Goal: Information Seeking & Learning: Learn about a topic

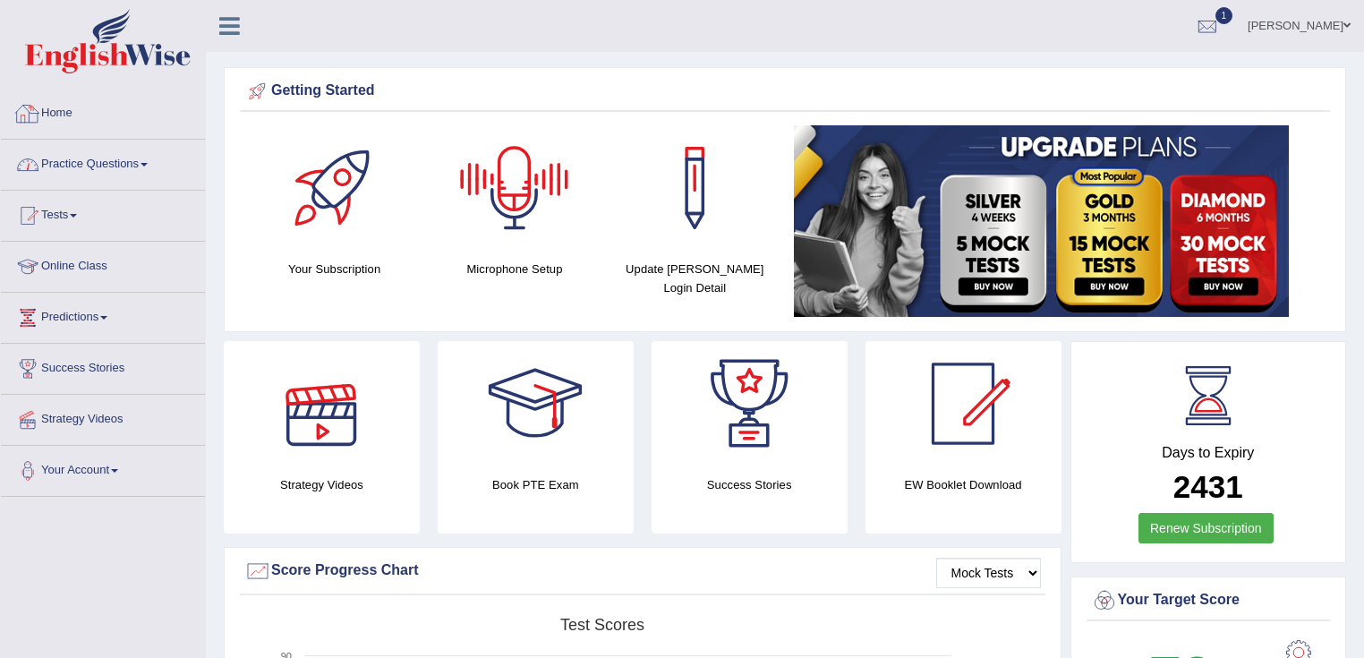
click at [124, 188] on li "Practice Questions Speaking Practice Read Aloud Repeat Sentence Describe Image …" at bounding box center [103, 165] width 204 height 51
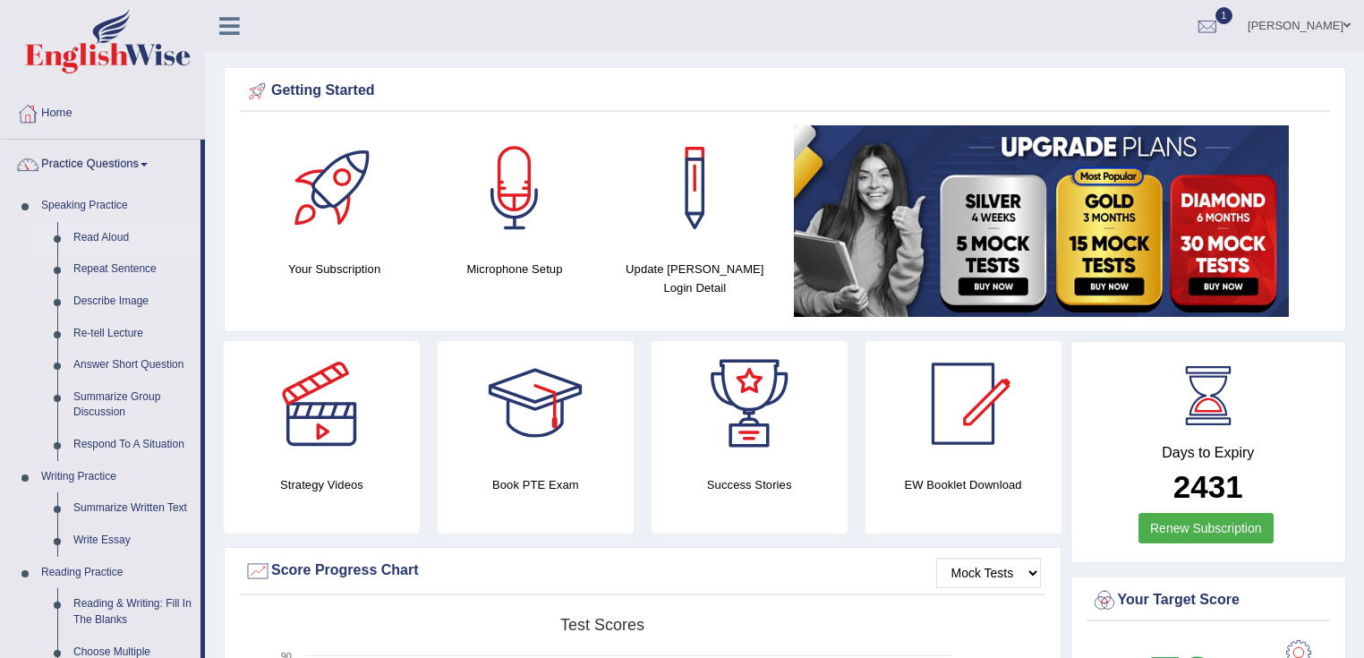
click at [105, 234] on link "Read Aloud" at bounding box center [132, 238] width 135 height 32
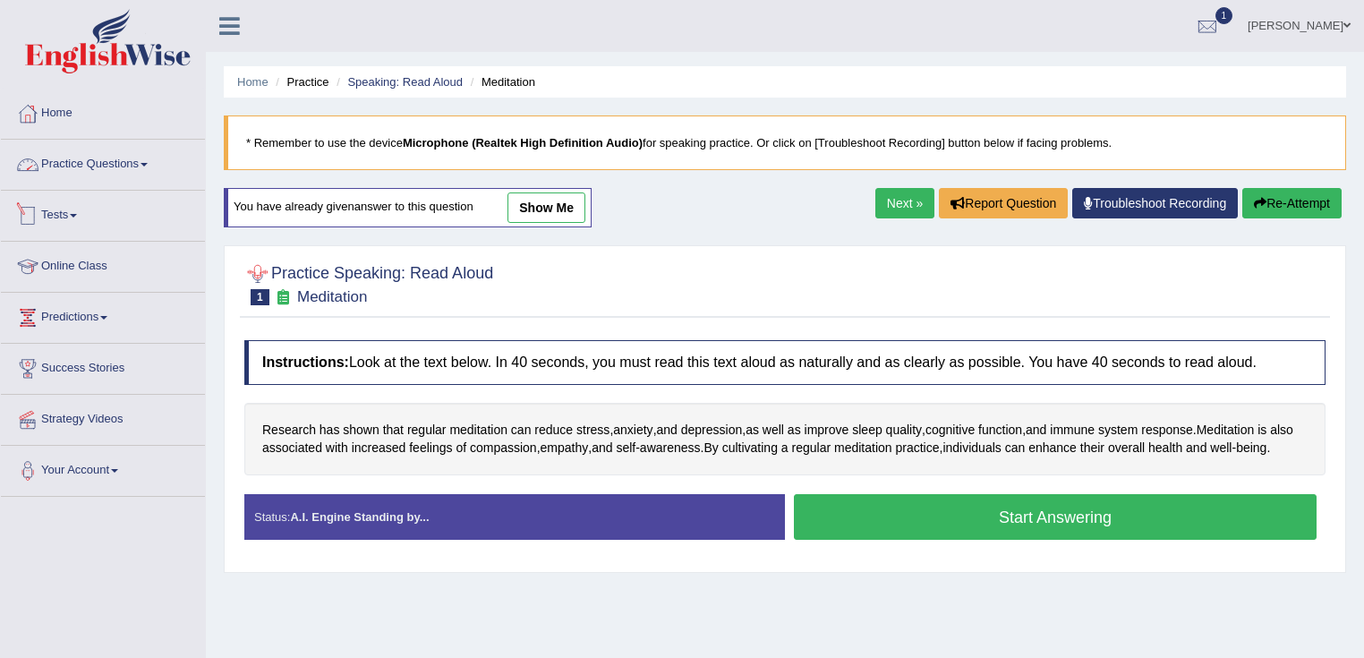
click at [104, 169] on link "Practice Questions" at bounding box center [103, 162] width 204 height 45
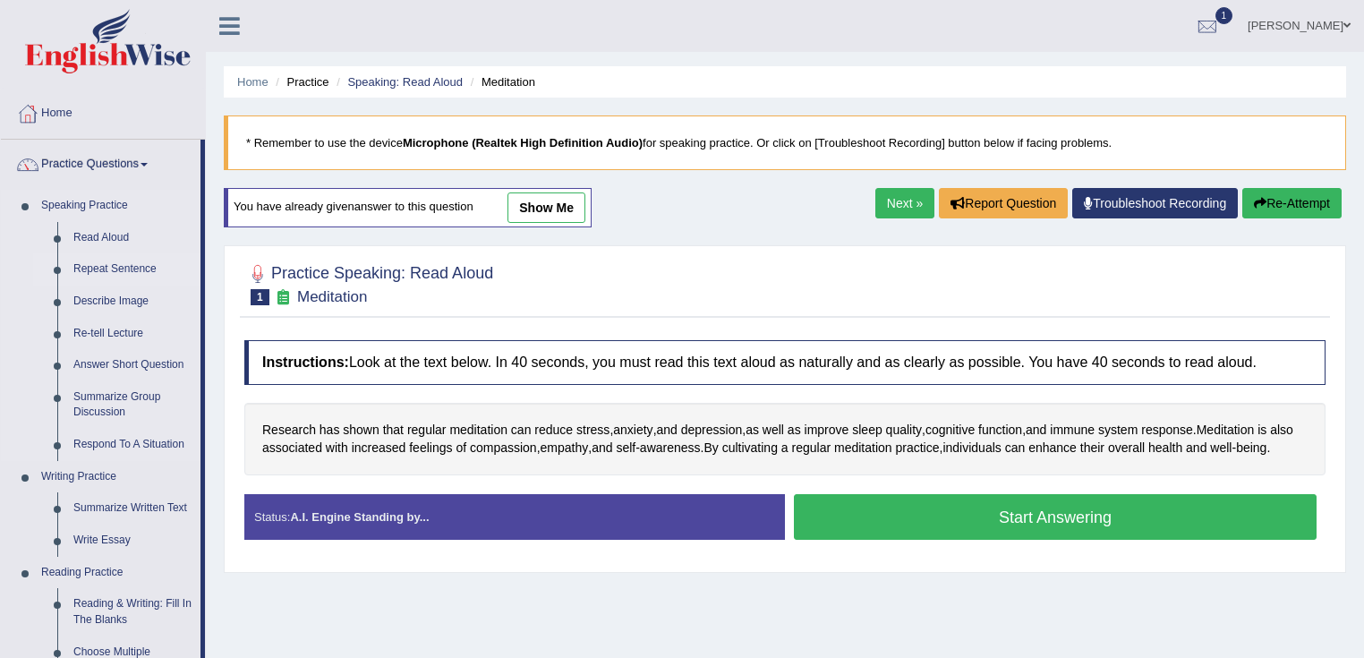
click at [120, 268] on link "Repeat Sentence" at bounding box center [132, 269] width 135 height 32
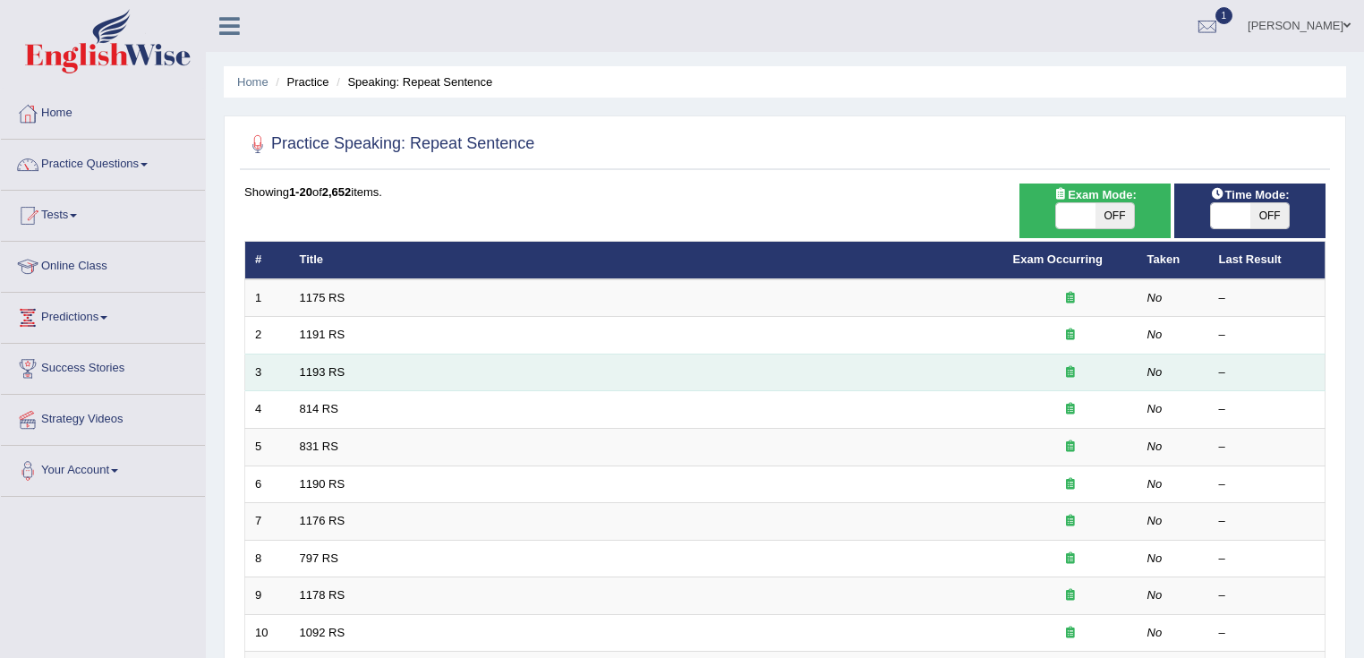
scroll to position [286, 0]
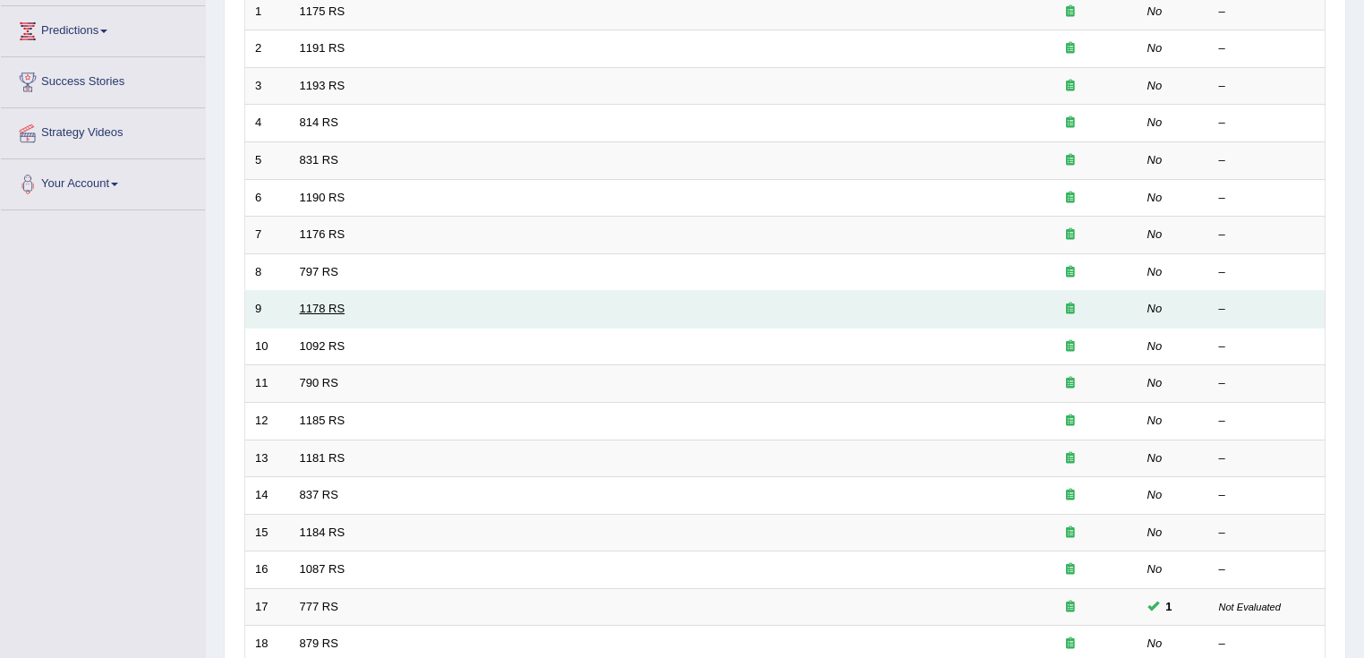
click at [328, 304] on link "1178 RS" at bounding box center [323, 308] width 46 height 13
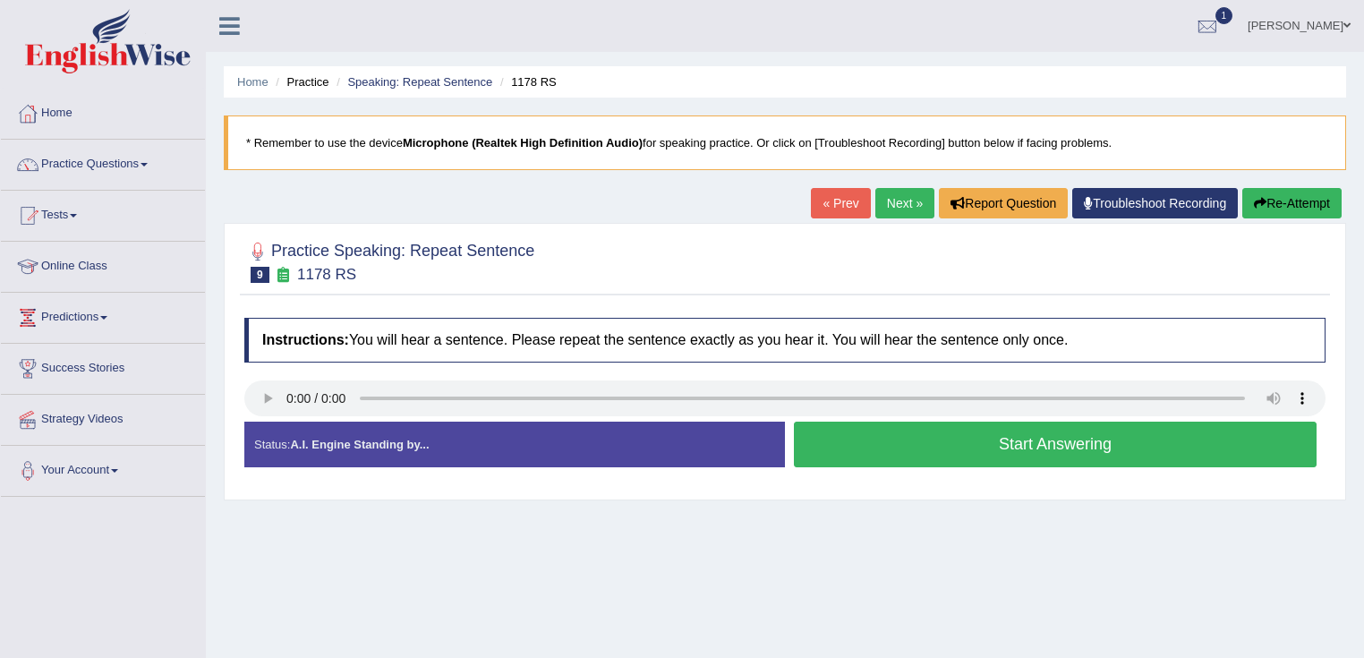
click at [990, 484] on div "Instructions: You will hear a sentence. Please repeat the sentence exactly as y…" at bounding box center [785, 400] width 1090 height 182
click at [716, 284] on div at bounding box center [784, 261] width 1081 height 55
click at [881, 437] on button "Start Answering" at bounding box center [1055, 445] width 523 height 46
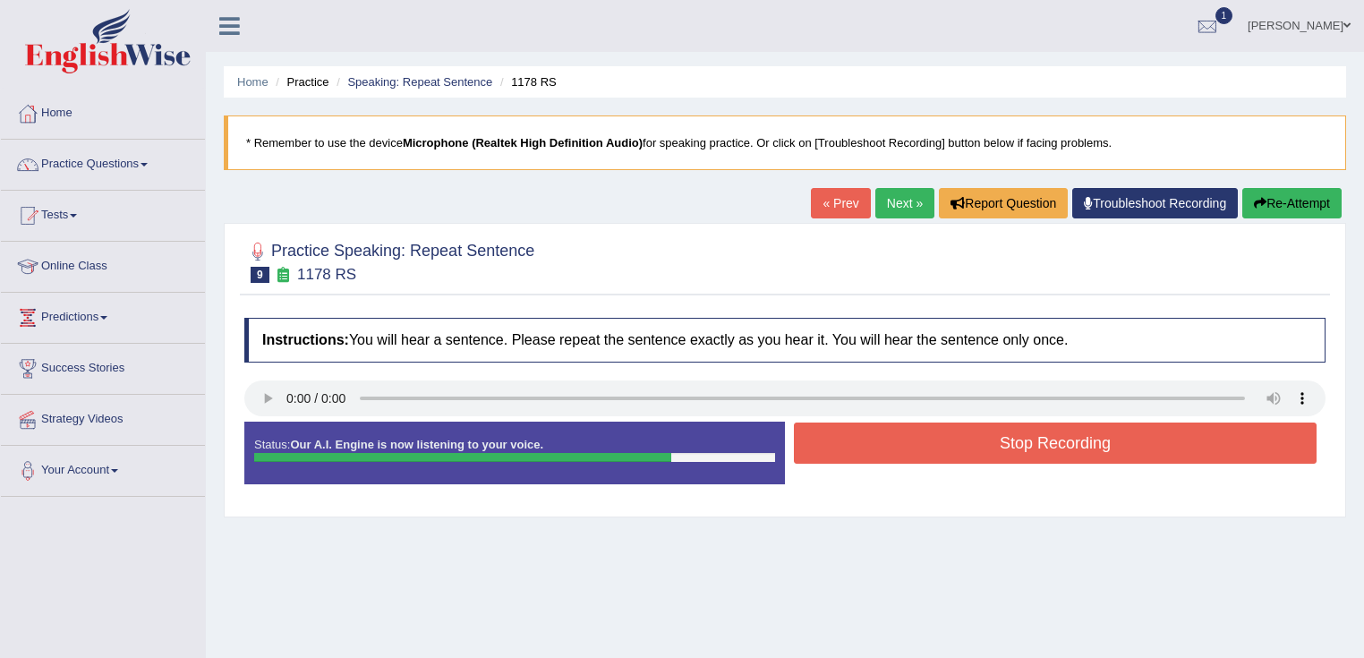
click at [881, 433] on button "Stop Recording" at bounding box center [1055, 443] width 523 height 41
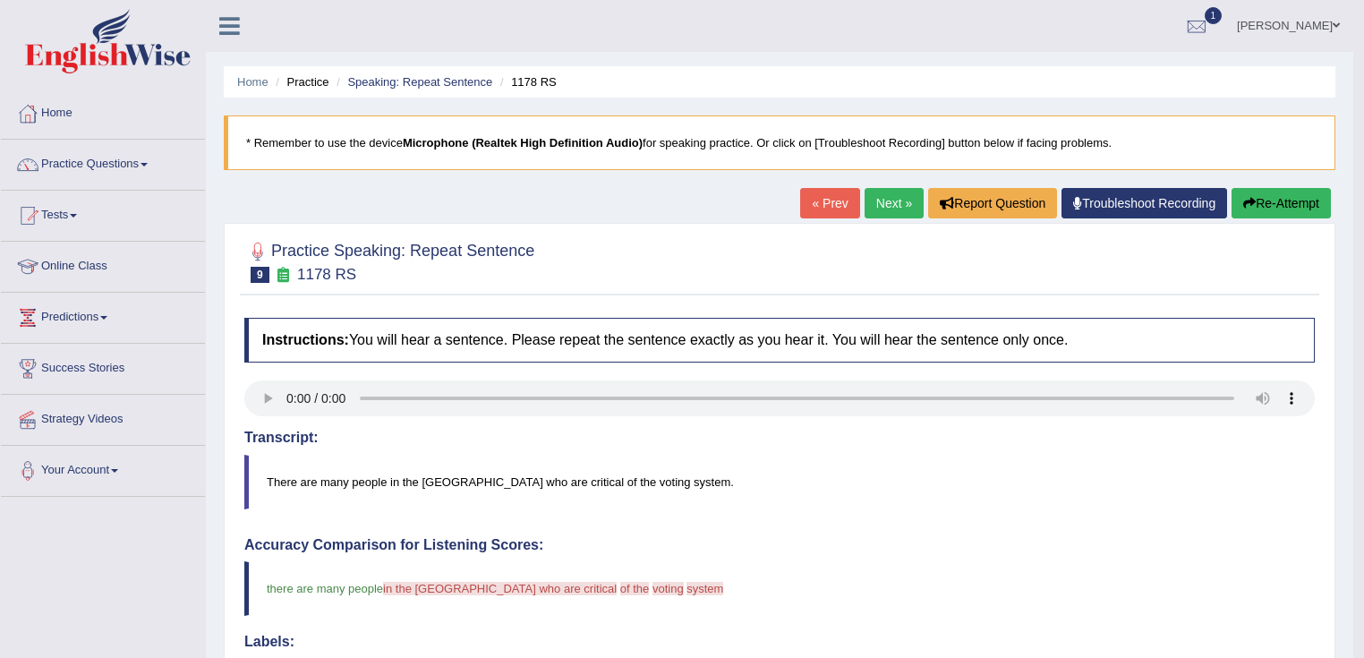
click at [893, 207] on link "Next »" at bounding box center [894, 203] width 59 height 30
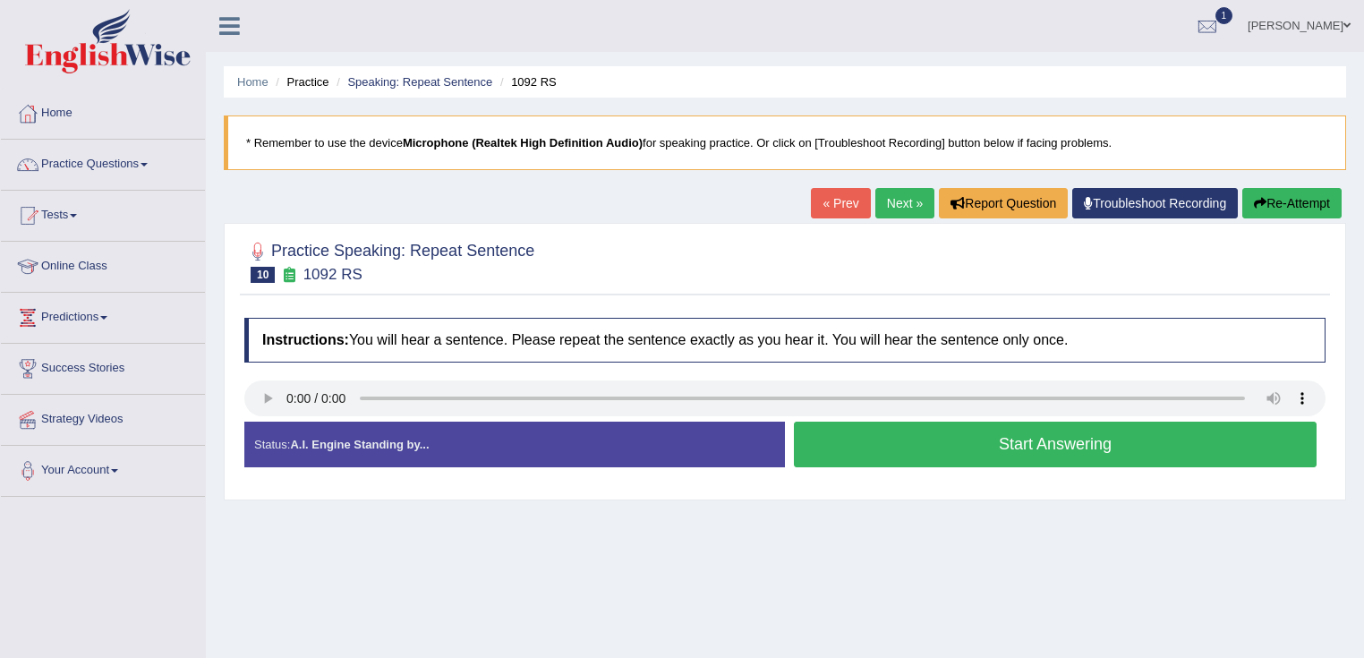
scroll to position [72, 0]
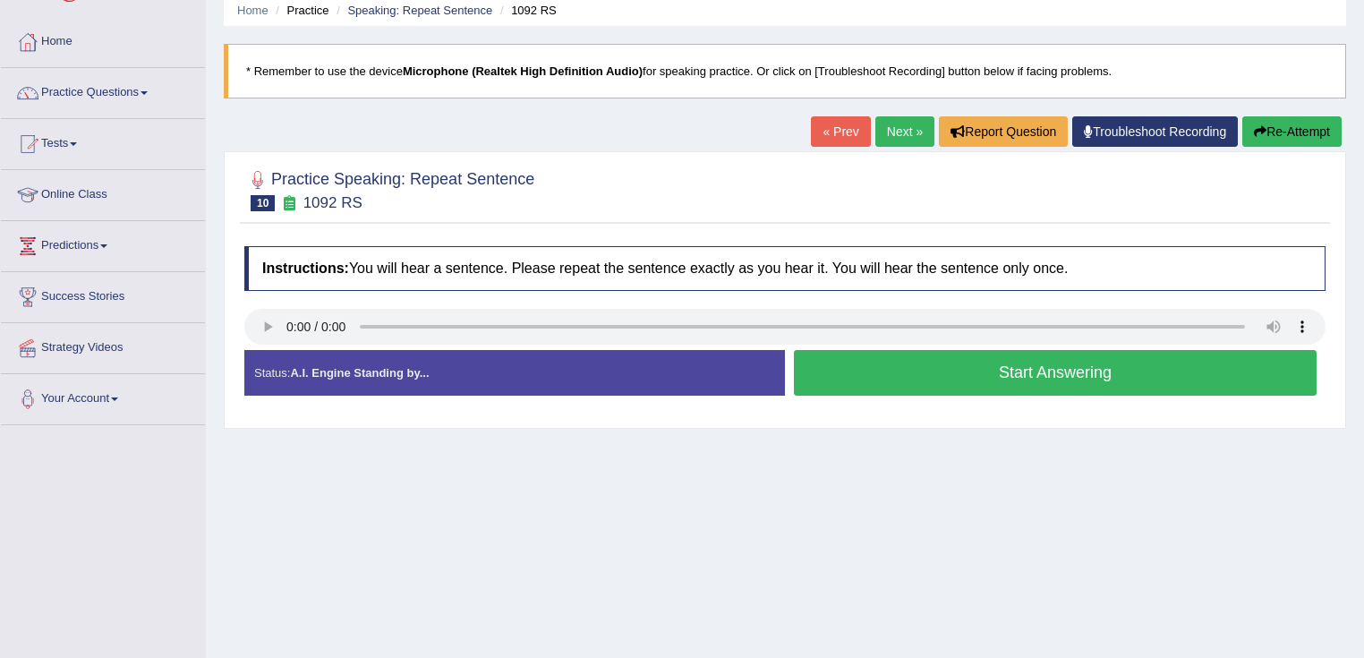
click at [925, 372] on button "Start Answering" at bounding box center [1055, 373] width 523 height 46
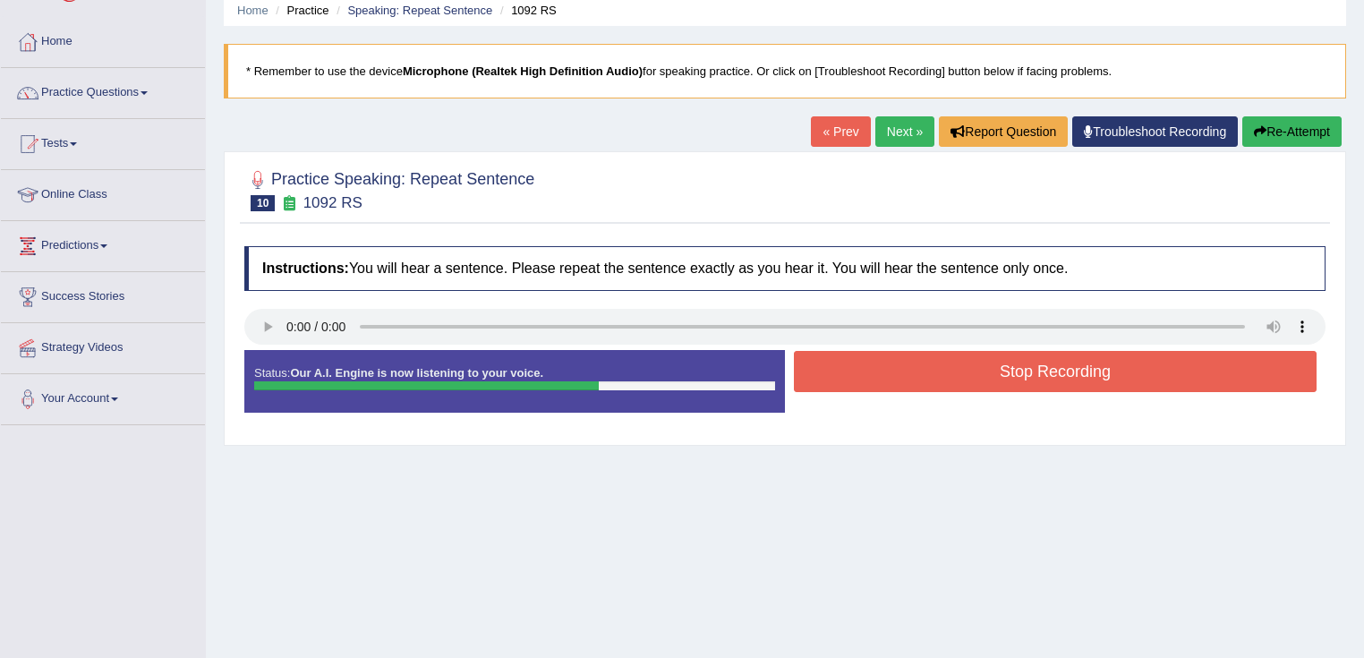
click at [894, 134] on link "Next »" at bounding box center [905, 131] width 59 height 30
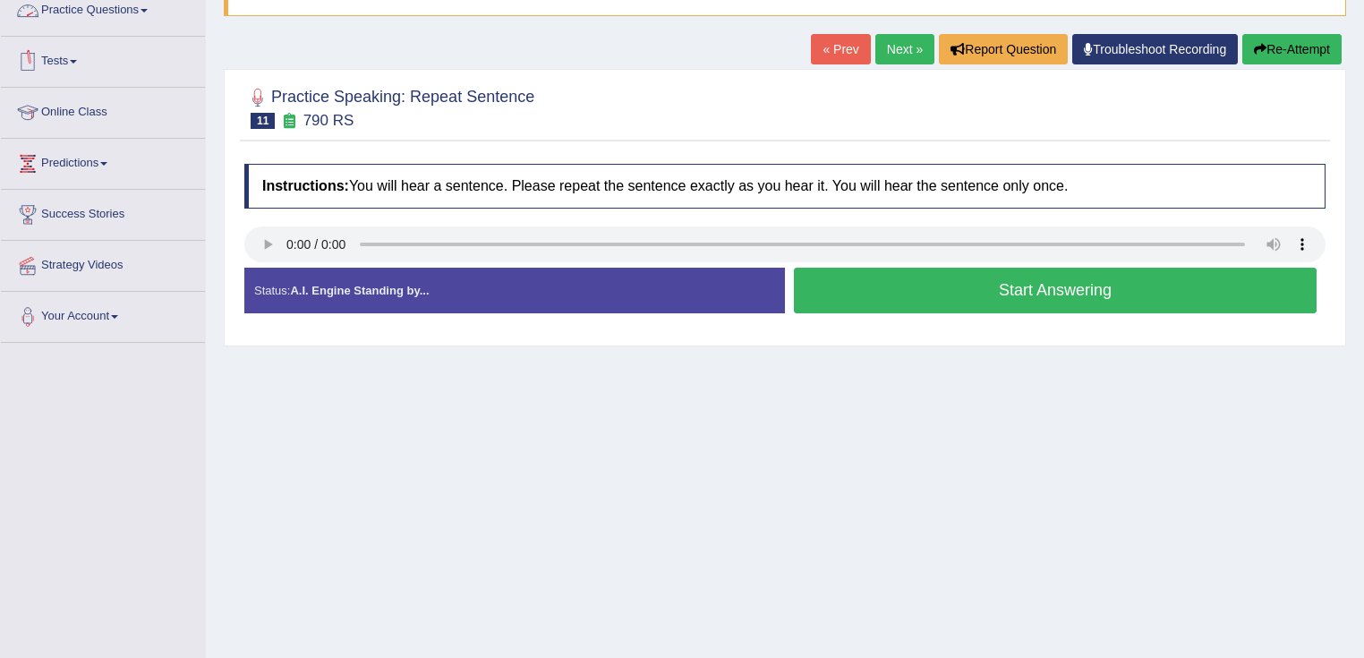
scroll to position [72, 0]
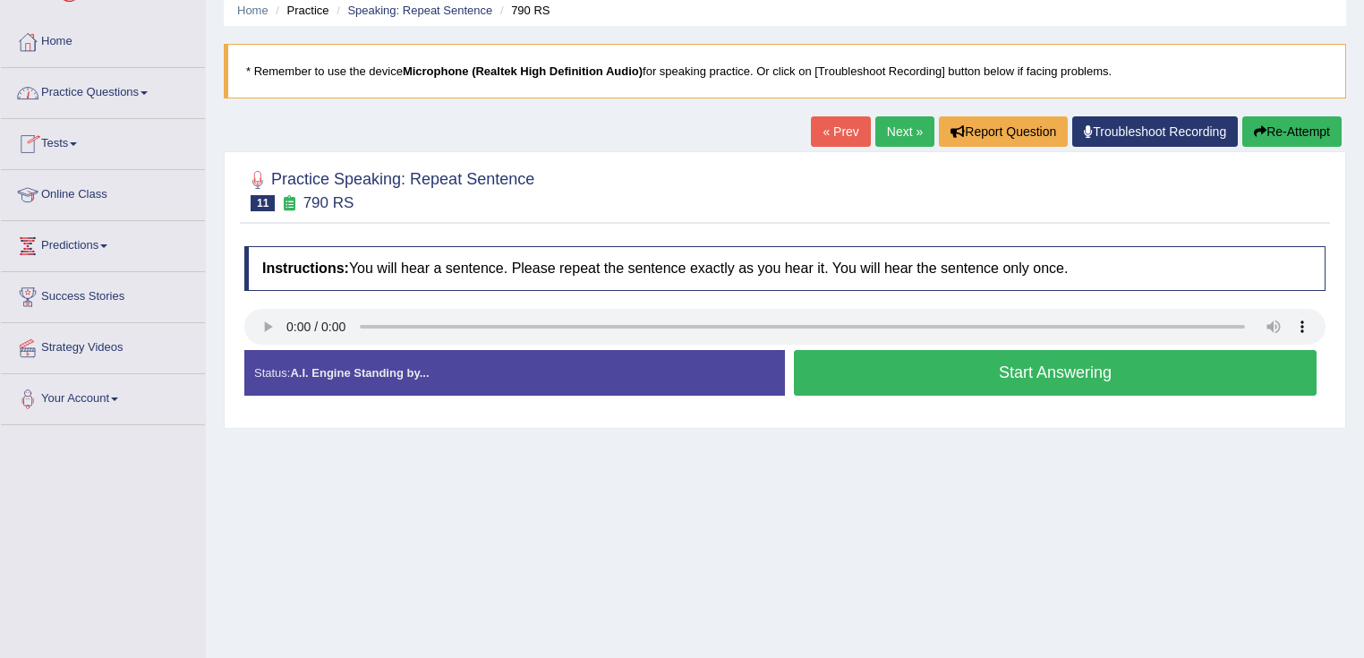
click at [906, 119] on link "Next »" at bounding box center [905, 131] width 59 height 30
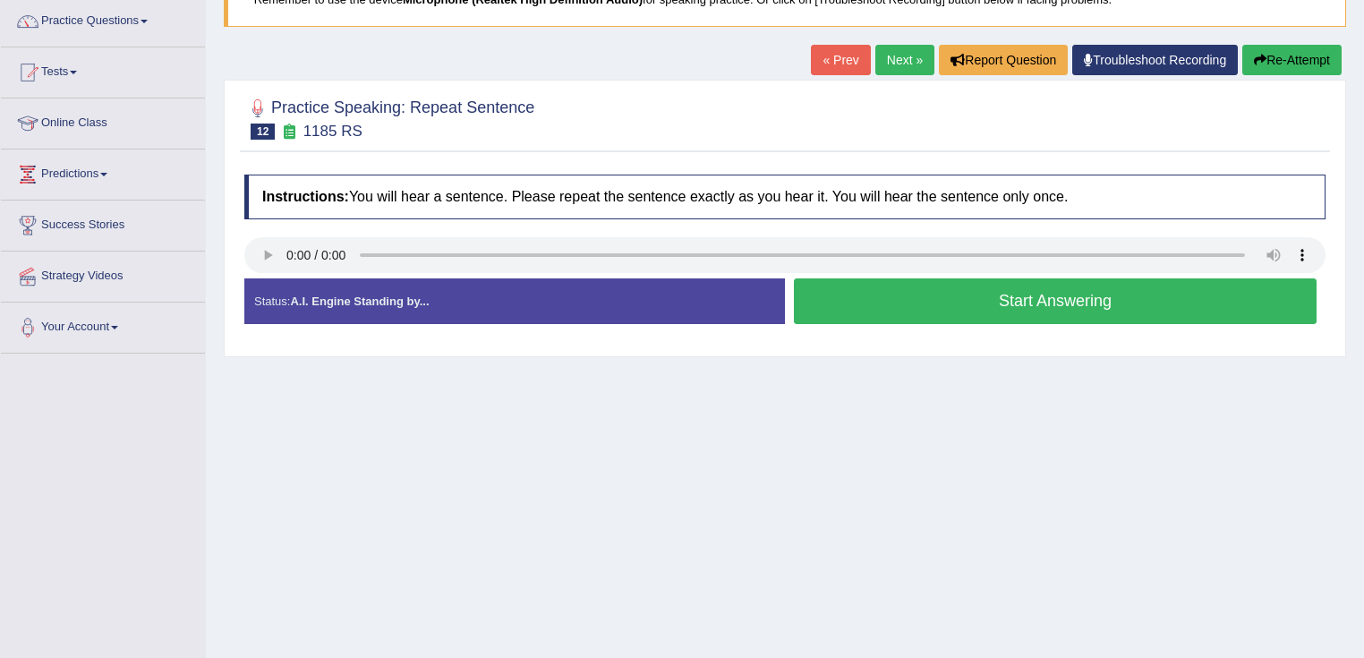
click at [845, 301] on button "Start Answering" at bounding box center [1055, 301] width 523 height 46
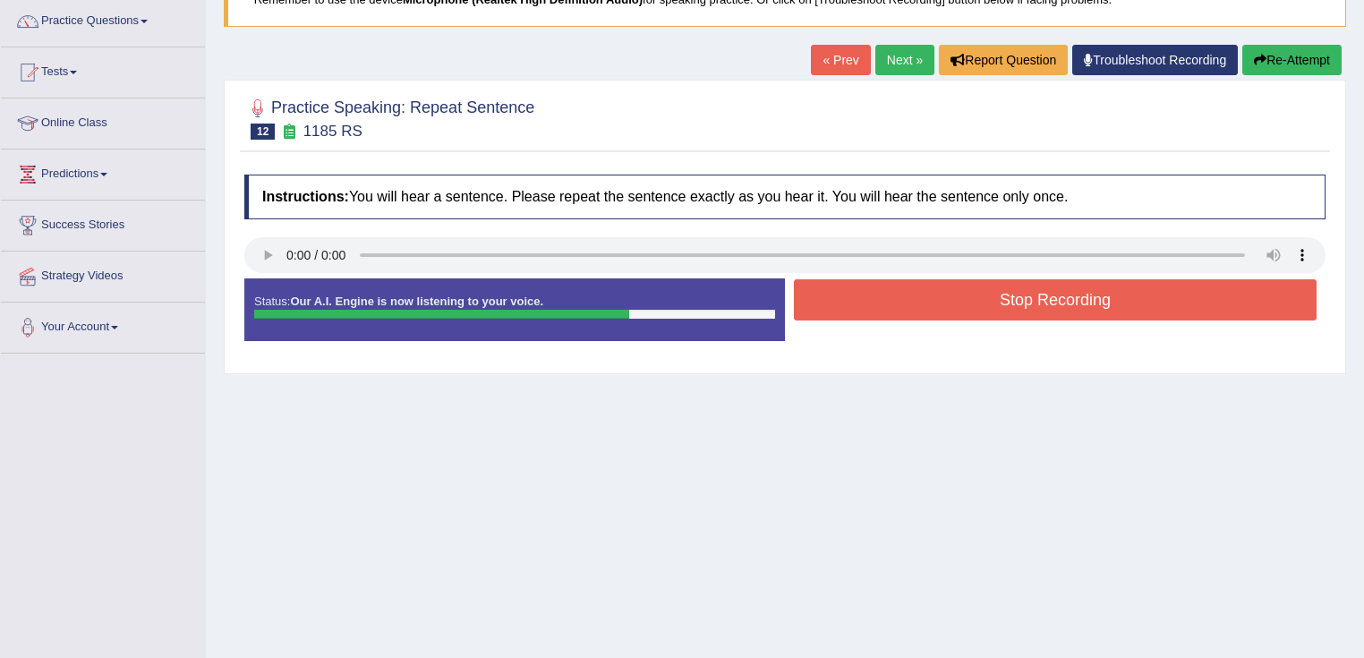
click at [909, 64] on link "Next »" at bounding box center [905, 60] width 59 height 30
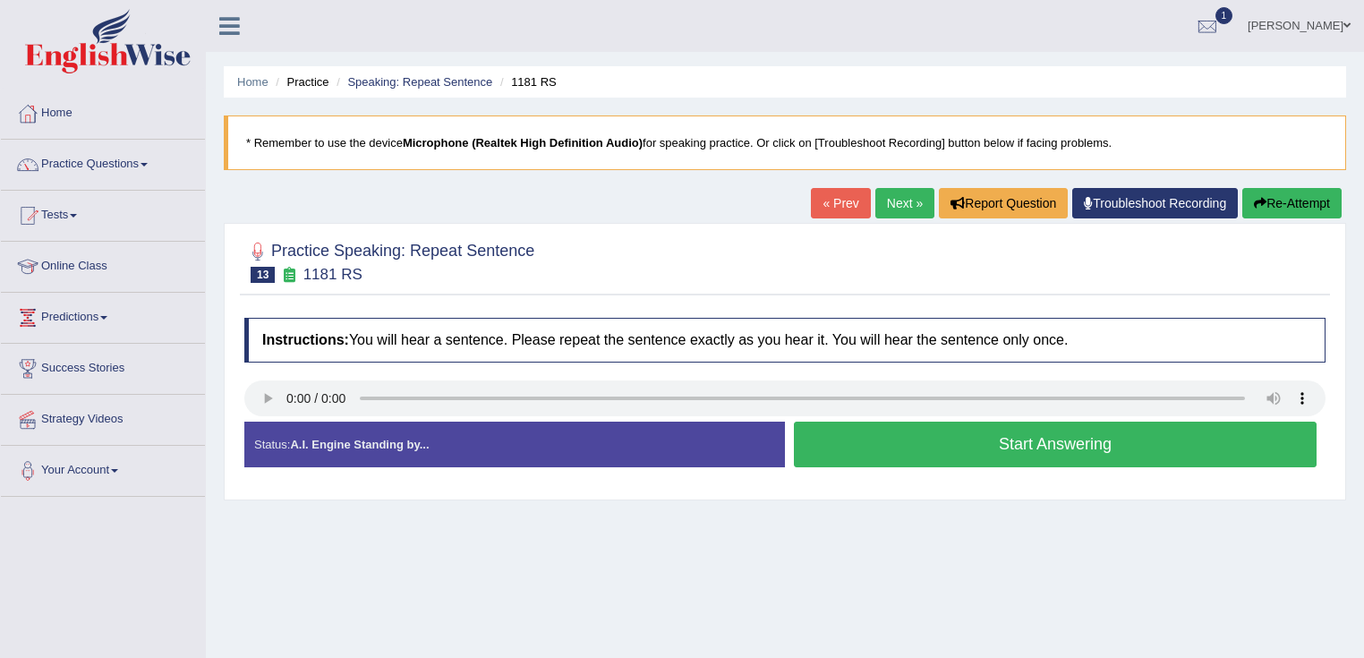
click at [893, 201] on link "Next »" at bounding box center [905, 203] width 59 height 30
click at [873, 458] on button "Start Answering" at bounding box center [1055, 445] width 523 height 46
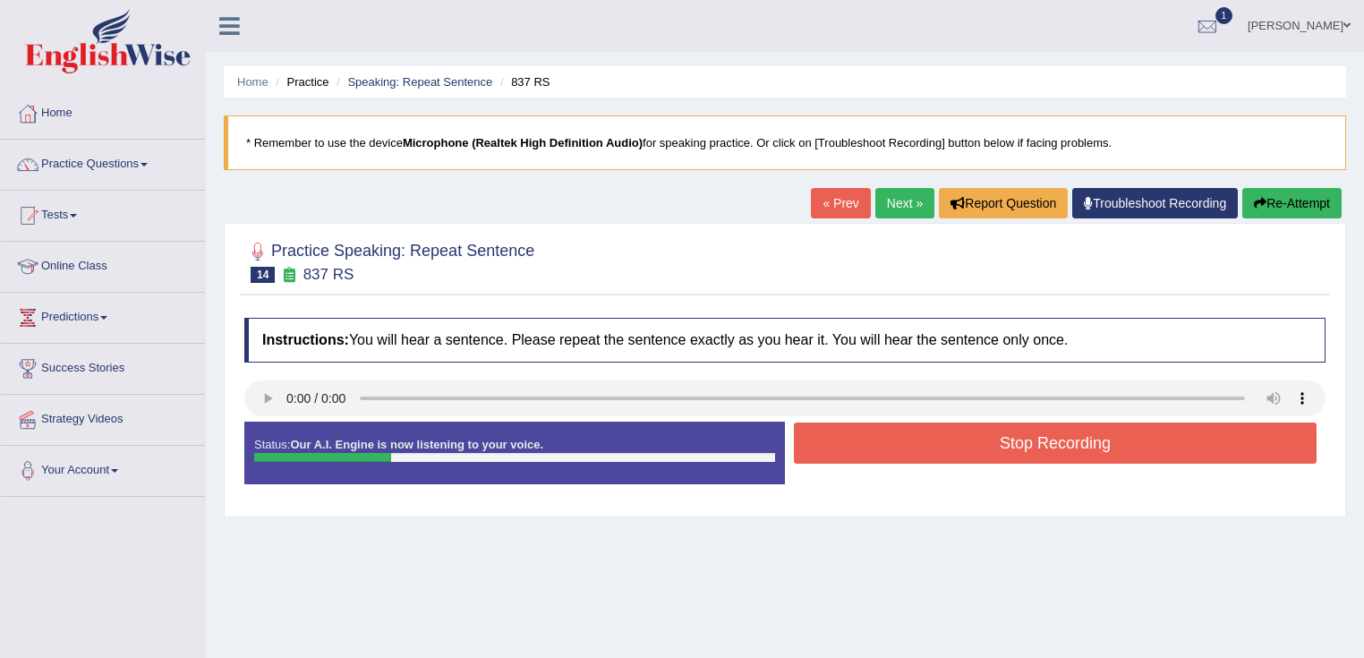
click at [885, 448] on button "Stop Recording" at bounding box center [1055, 443] width 523 height 41
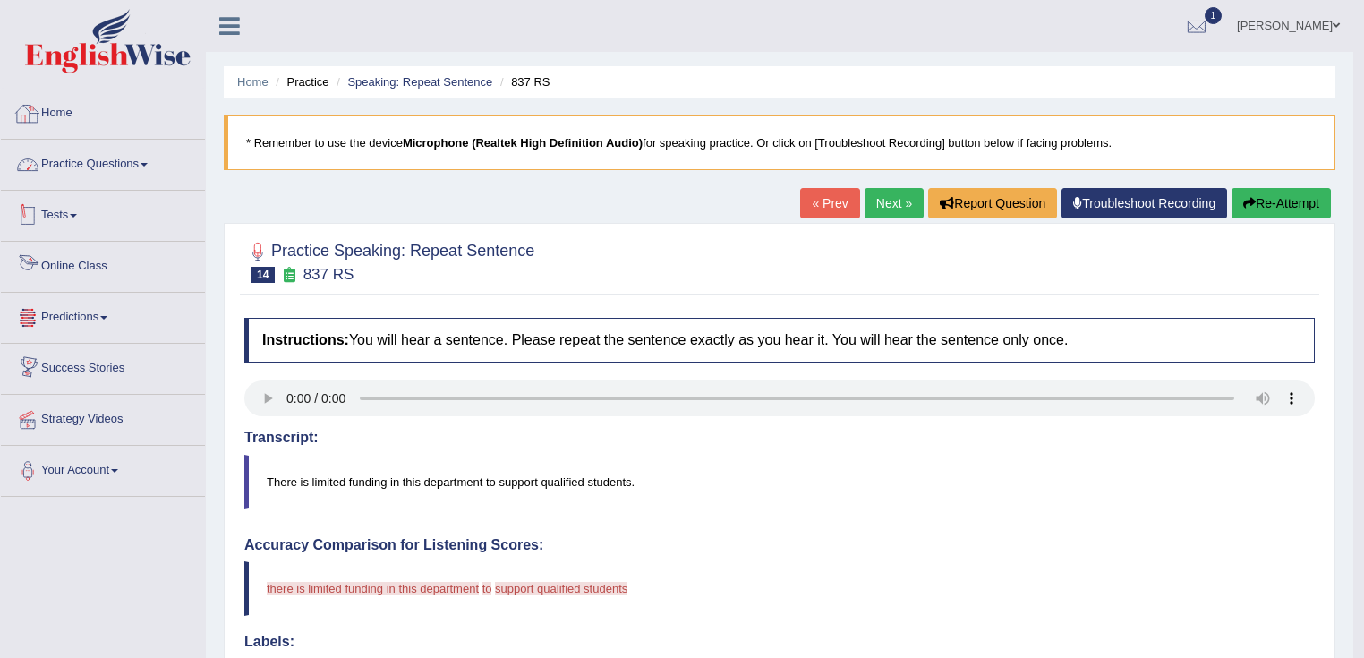
click at [158, 171] on link "Practice Questions" at bounding box center [103, 162] width 204 height 45
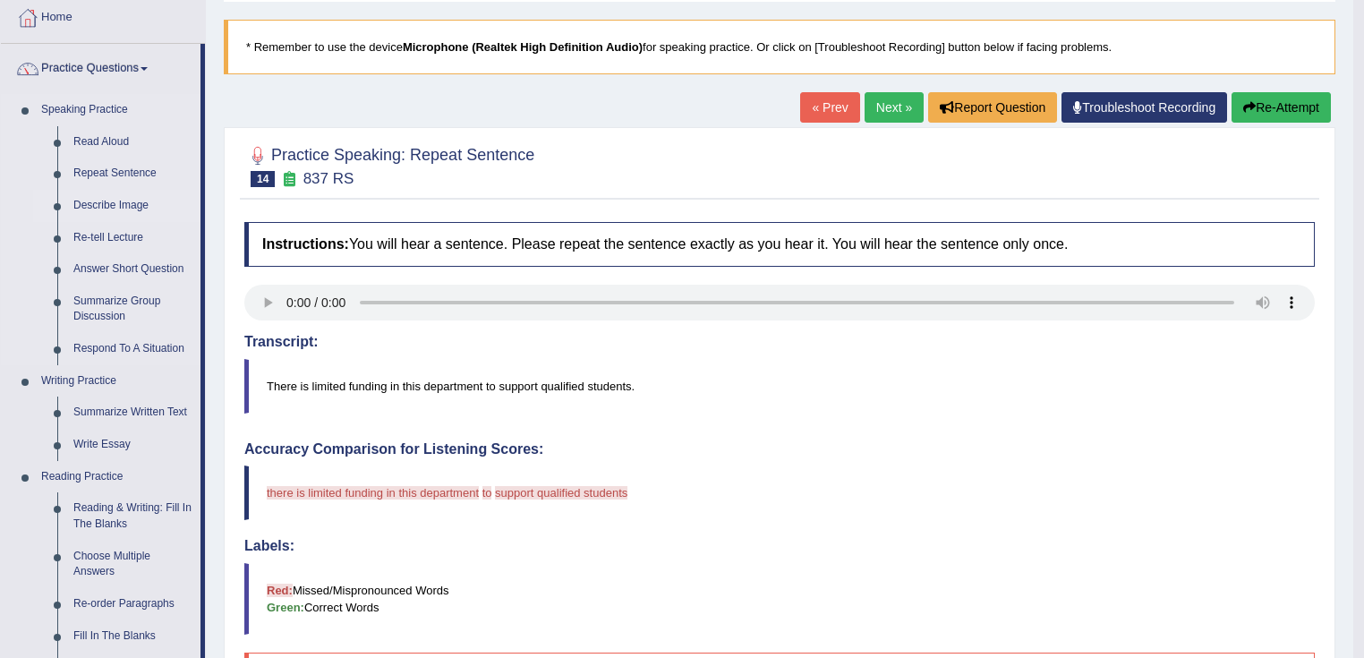
scroll to position [143, 0]
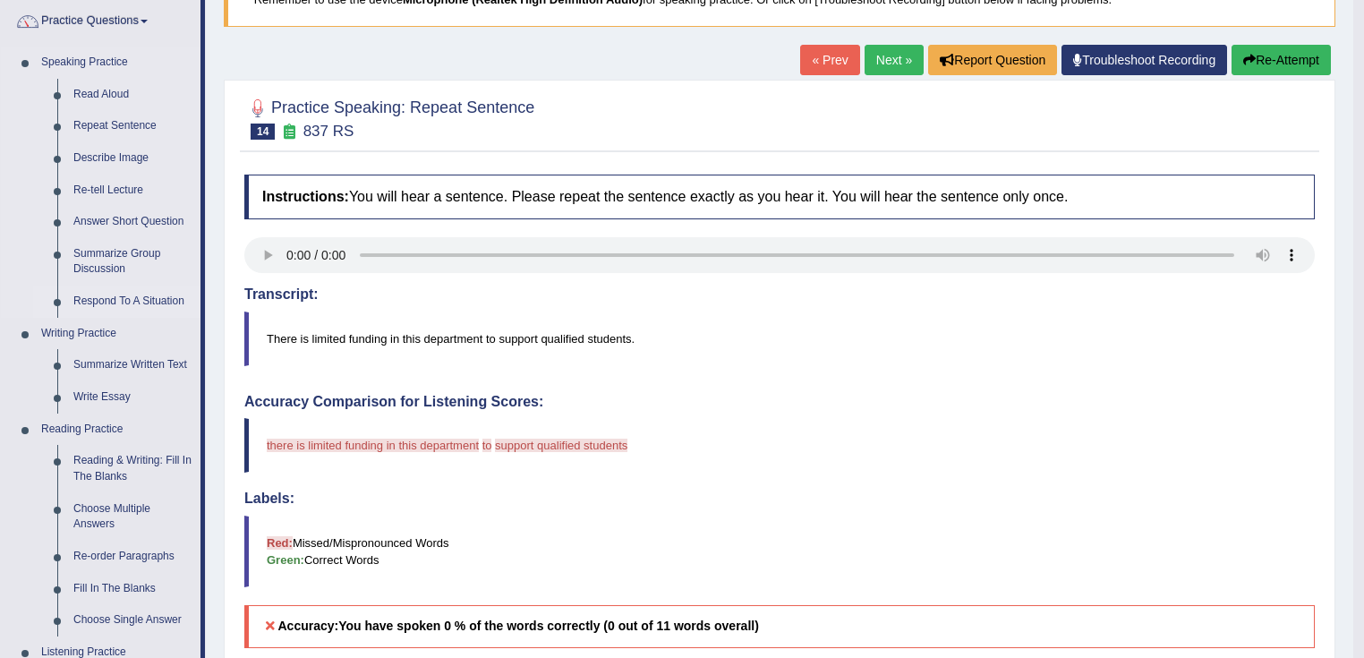
click at [131, 300] on link "Respond To A Situation" at bounding box center [132, 302] width 135 height 32
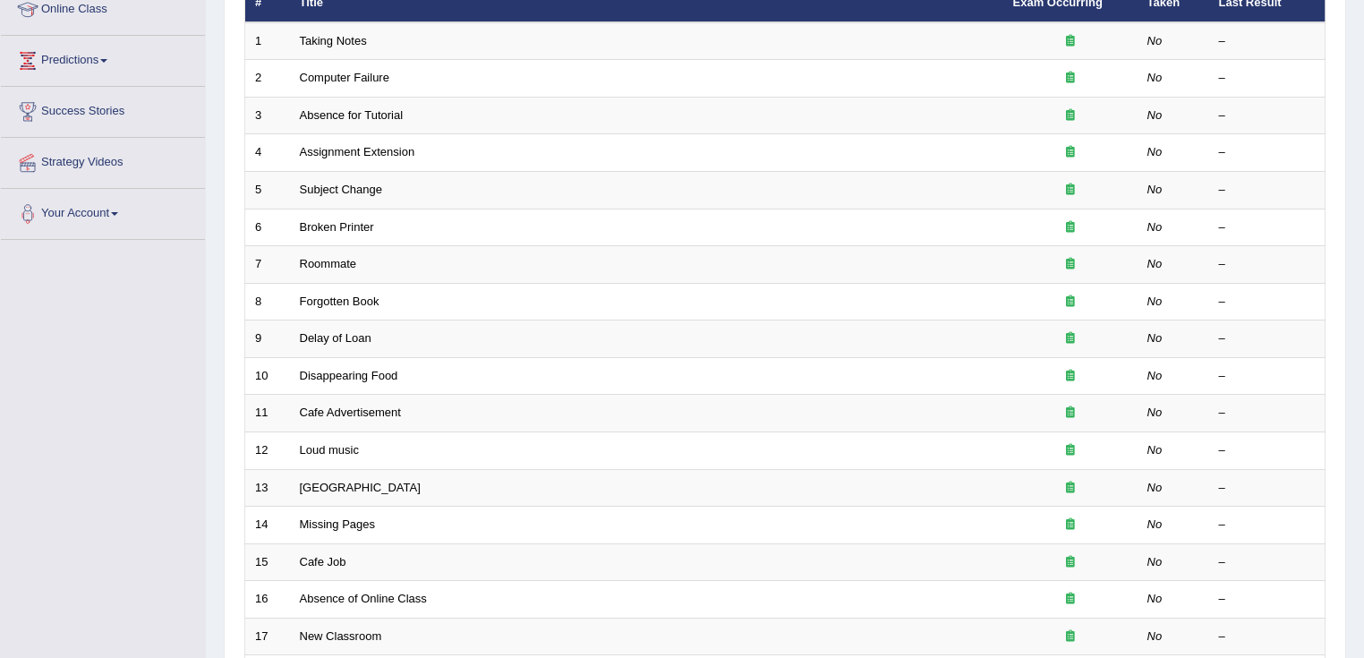
scroll to position [286, 0]
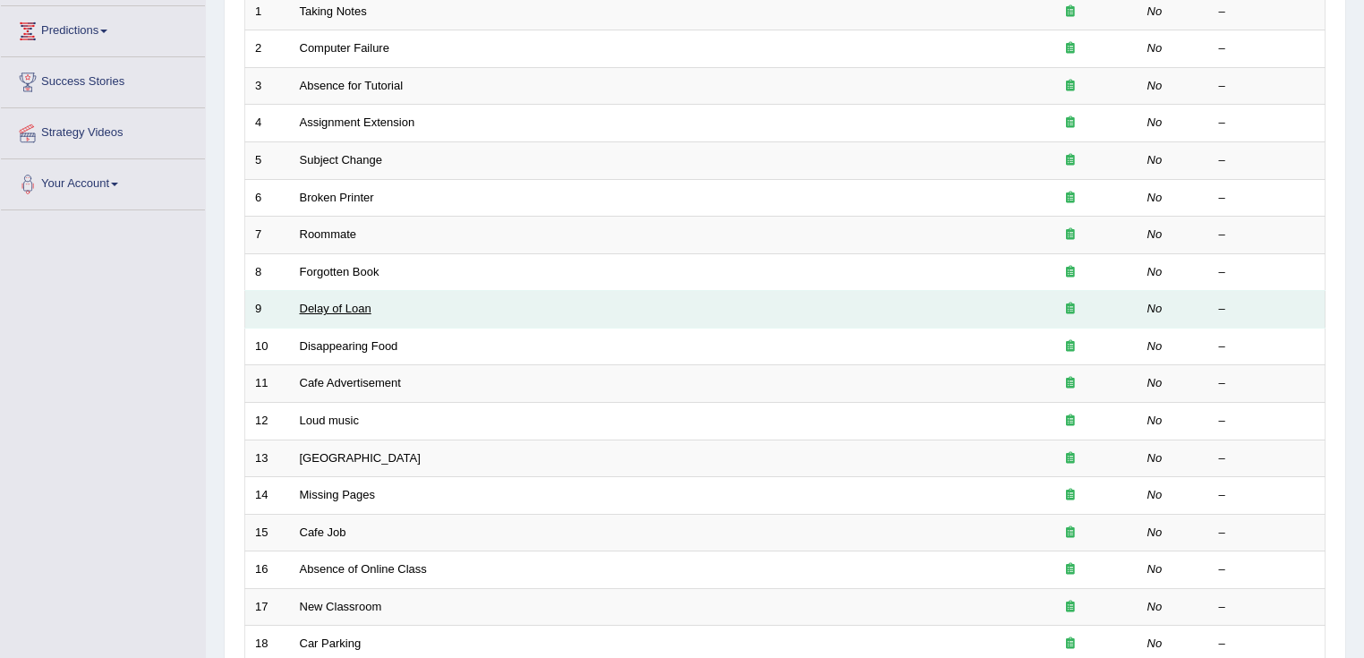
click at [346, 305] on link "Delay of Loan" at bounding box center [336, 308] width 72 height 13
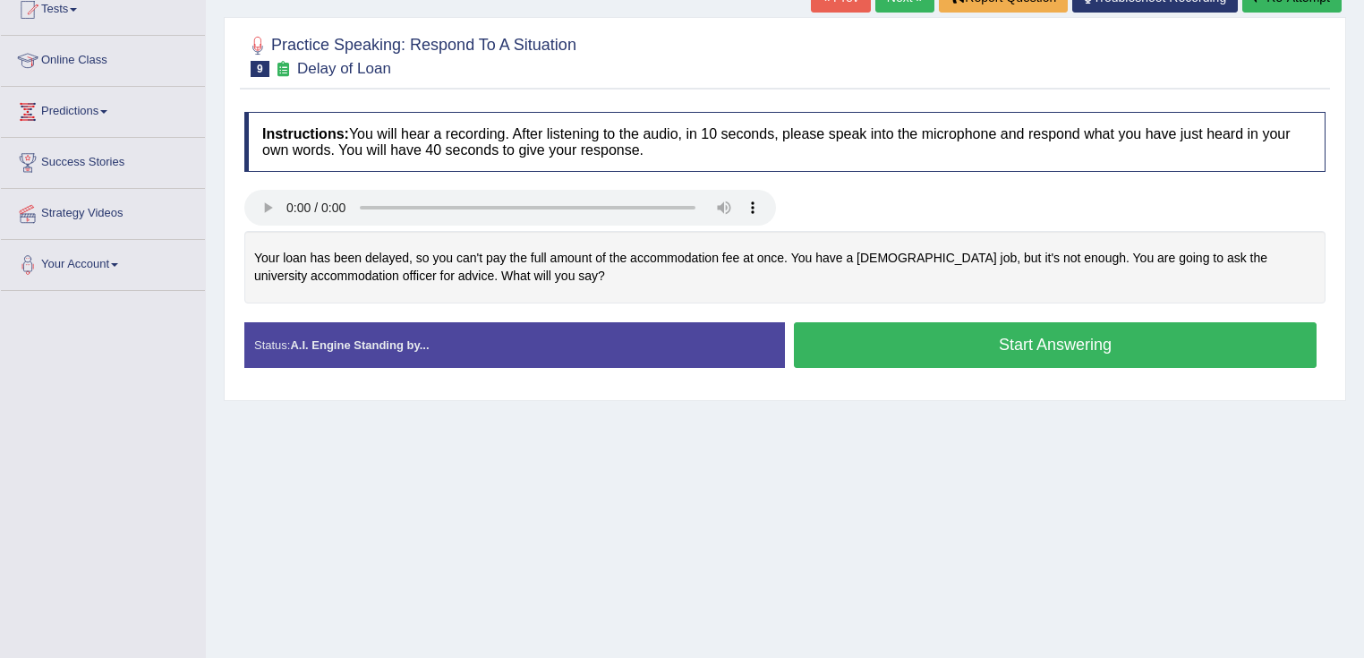
scroll to position [215, 0]
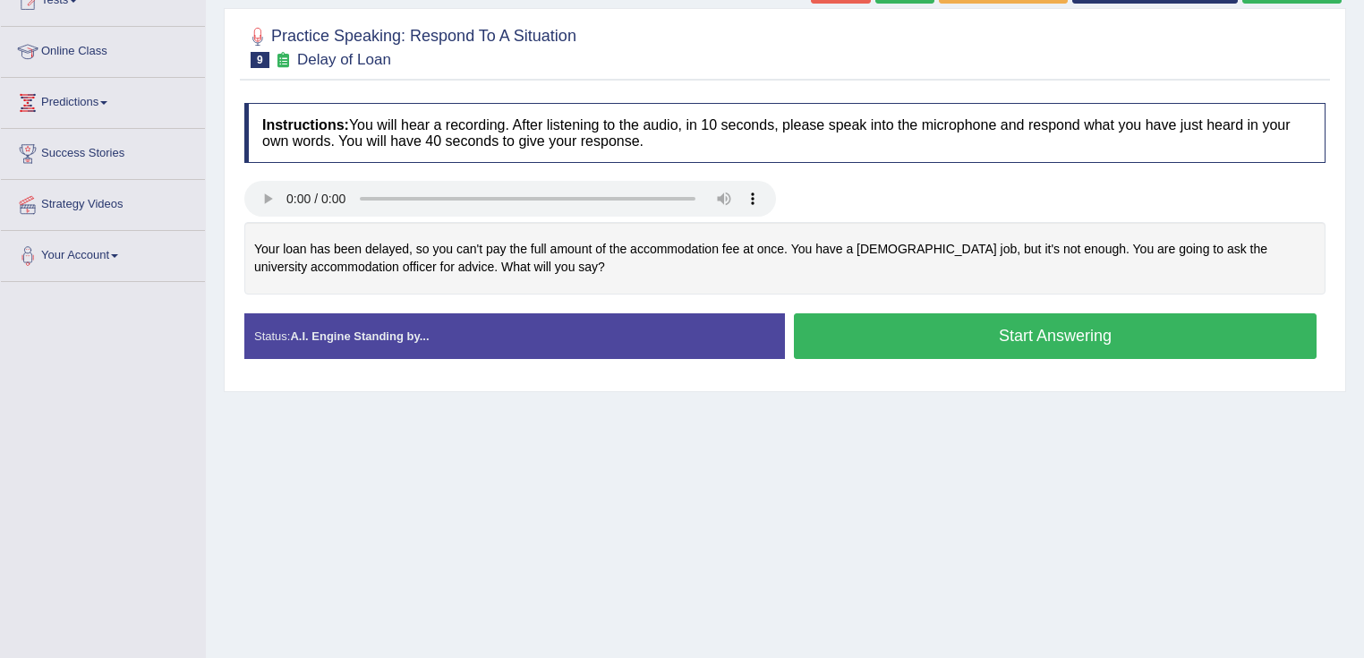
click at [913, 331] on button "Start Answering" at bounding box center [1055, 336] width 523 height 46
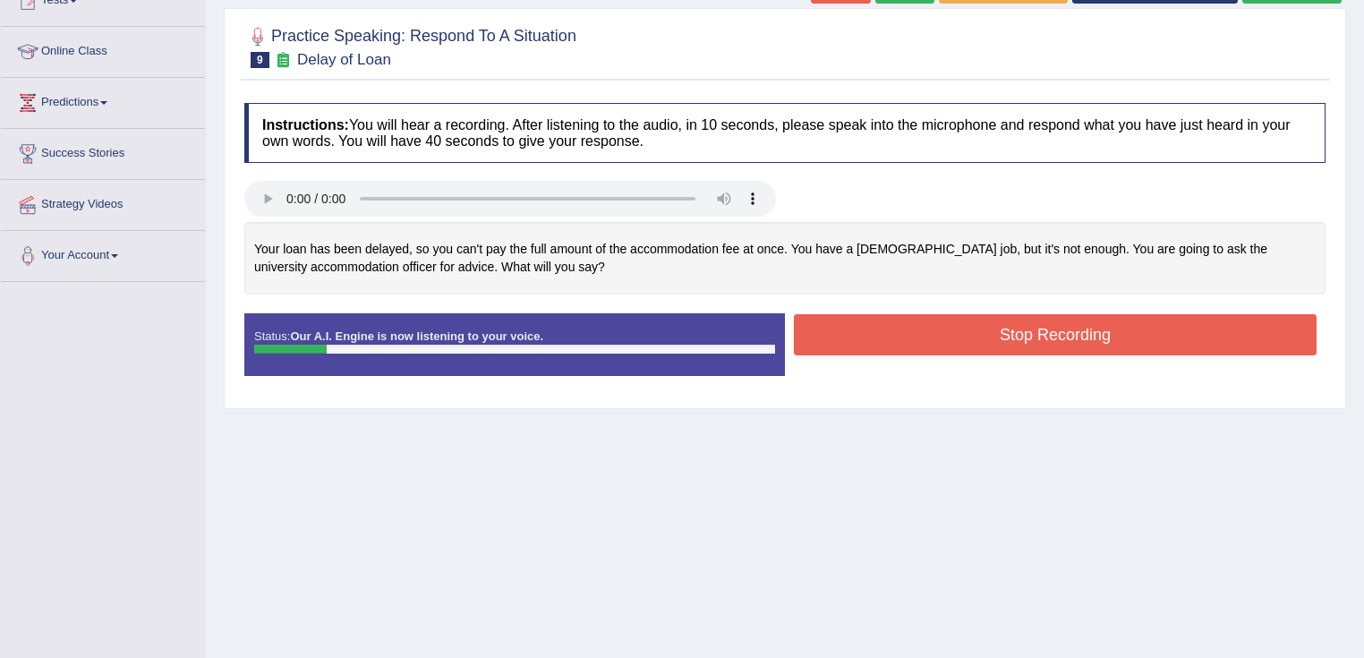
click at [910, 330] on button "Stop Recording" at bounding box center [1055, 334] width 523 height 41
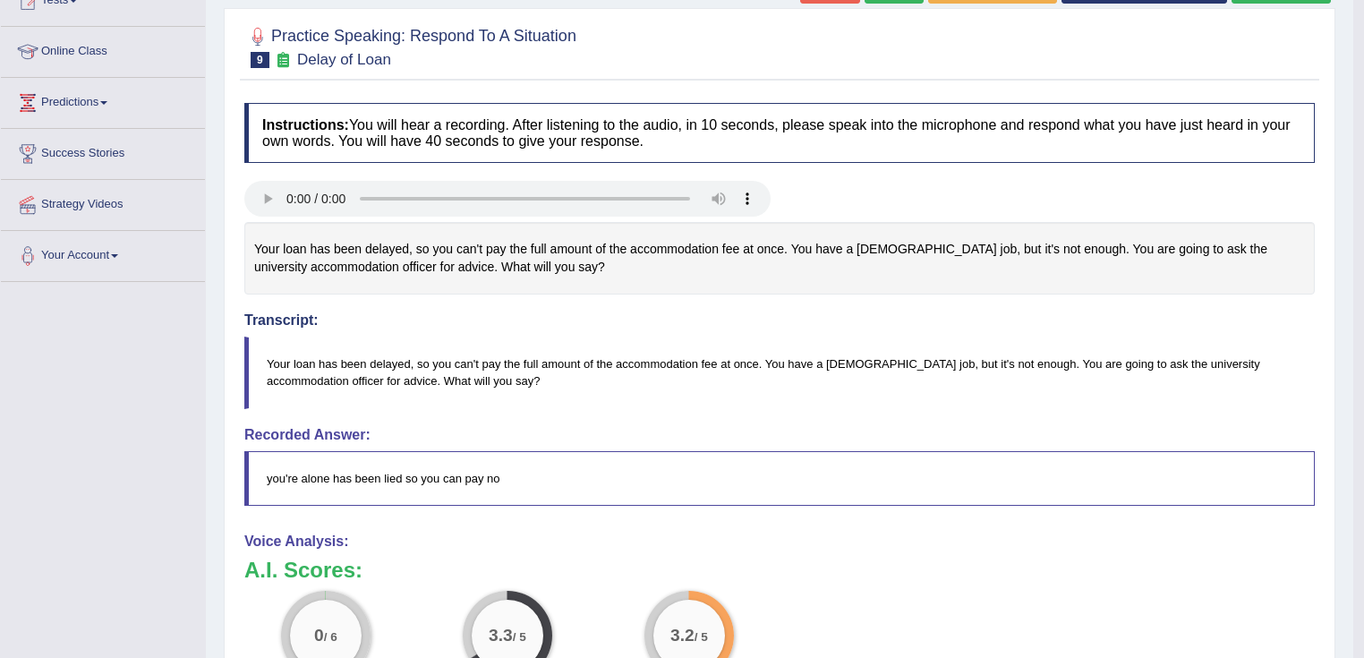
scroll to position [0, 0]
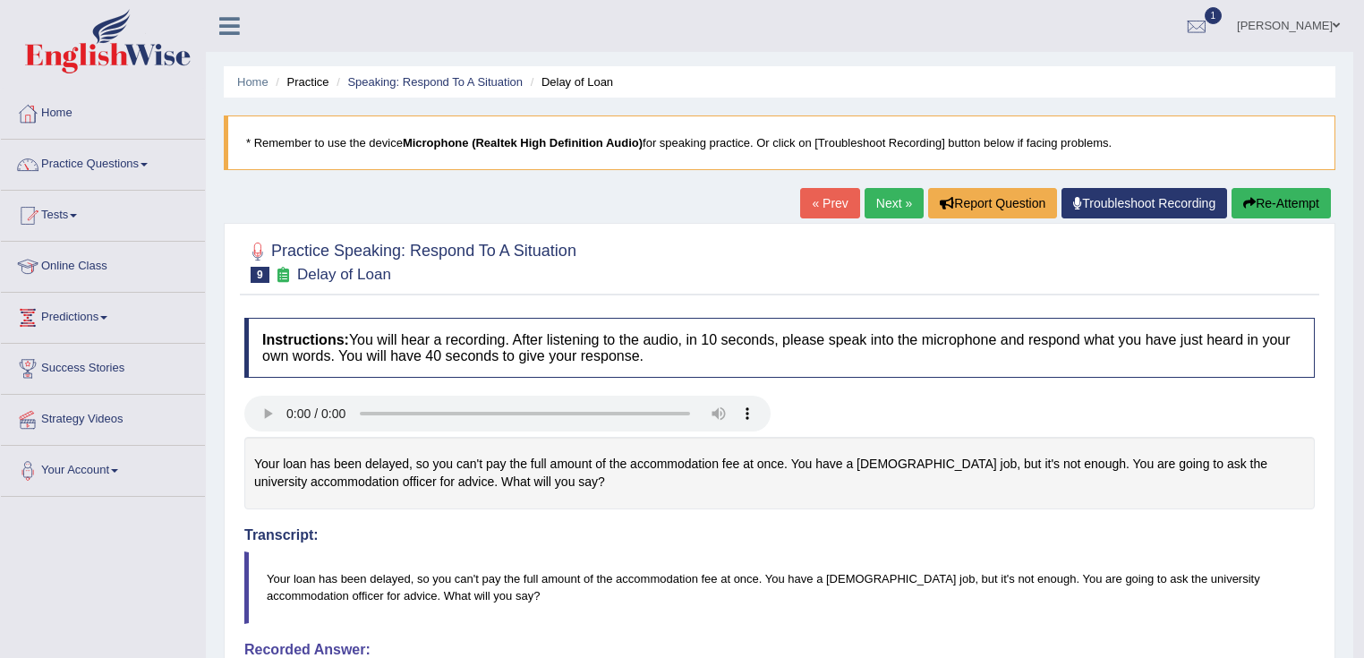
click at [894, 211] on link "Next »" at bounding box center [894, 203] width 59 height 30
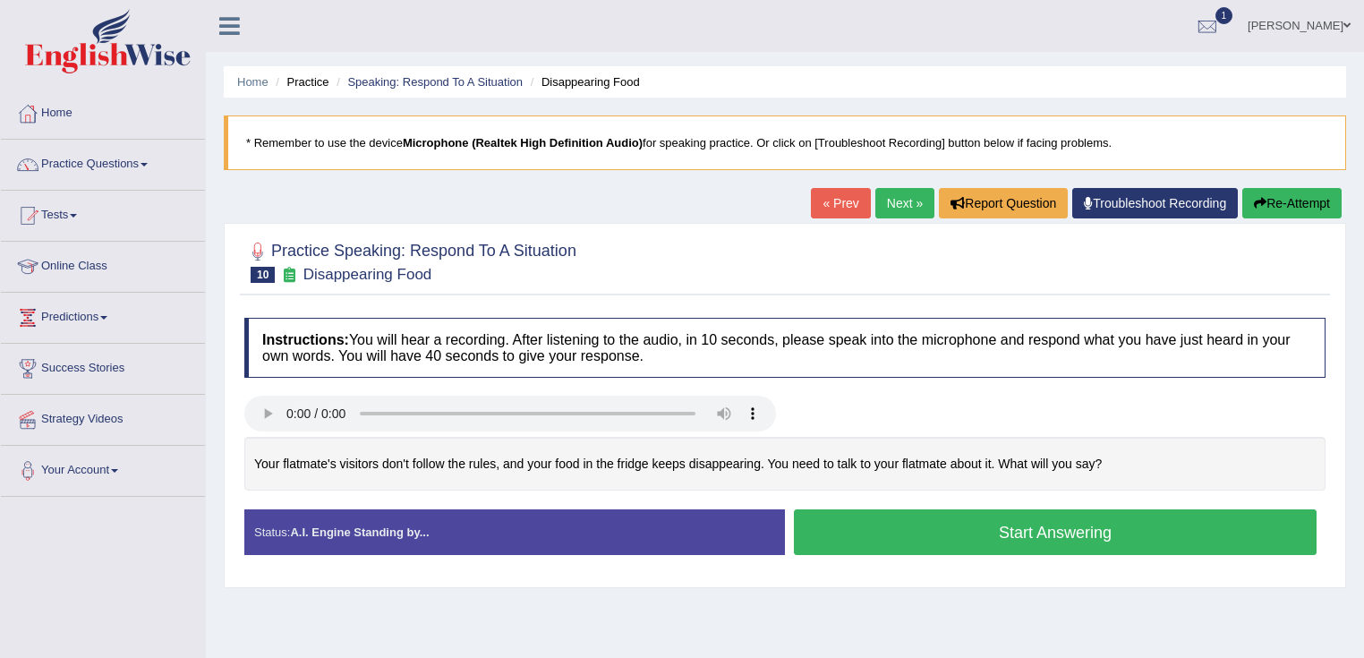
click at [885, 197] on link "Next »" at bounding box center [905, 203] width 59 height 30
click at [906, 523] on button "Start Answering" at bounding box center [1055, 532] width 523 height 46
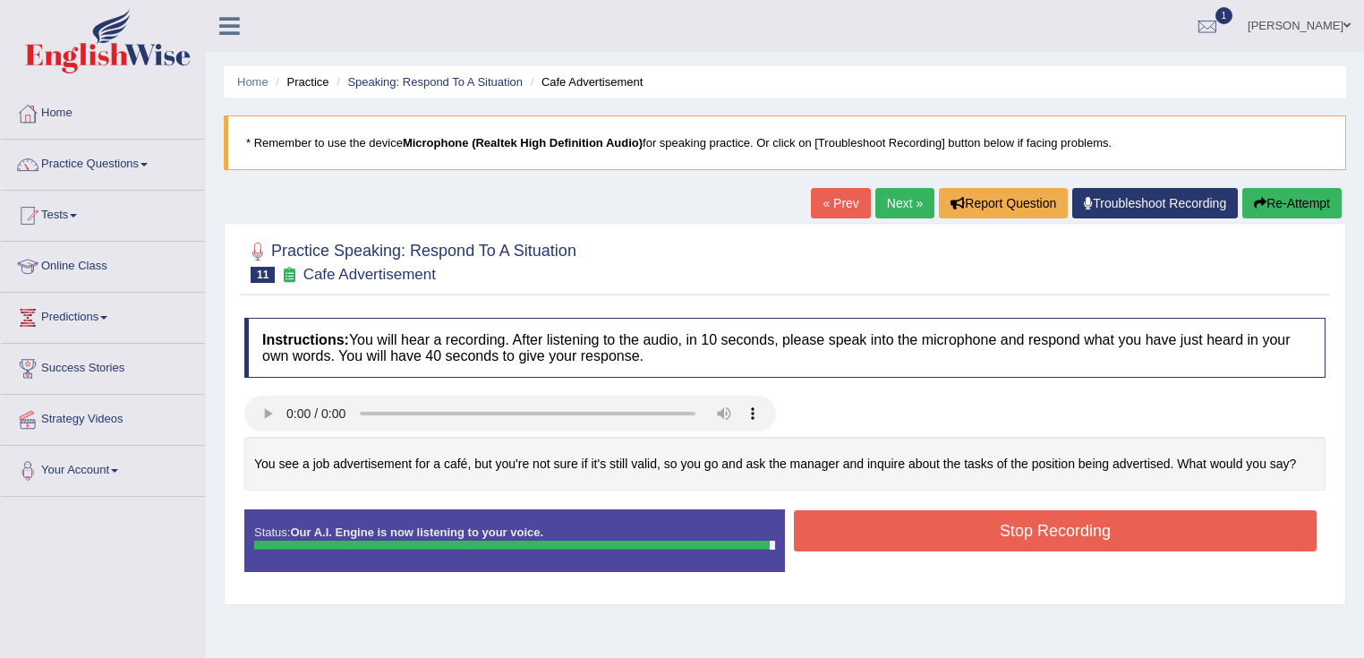
click at [906, 523] on button "Stop Recording" at bounding box center [1055, 530] width 523 height 41
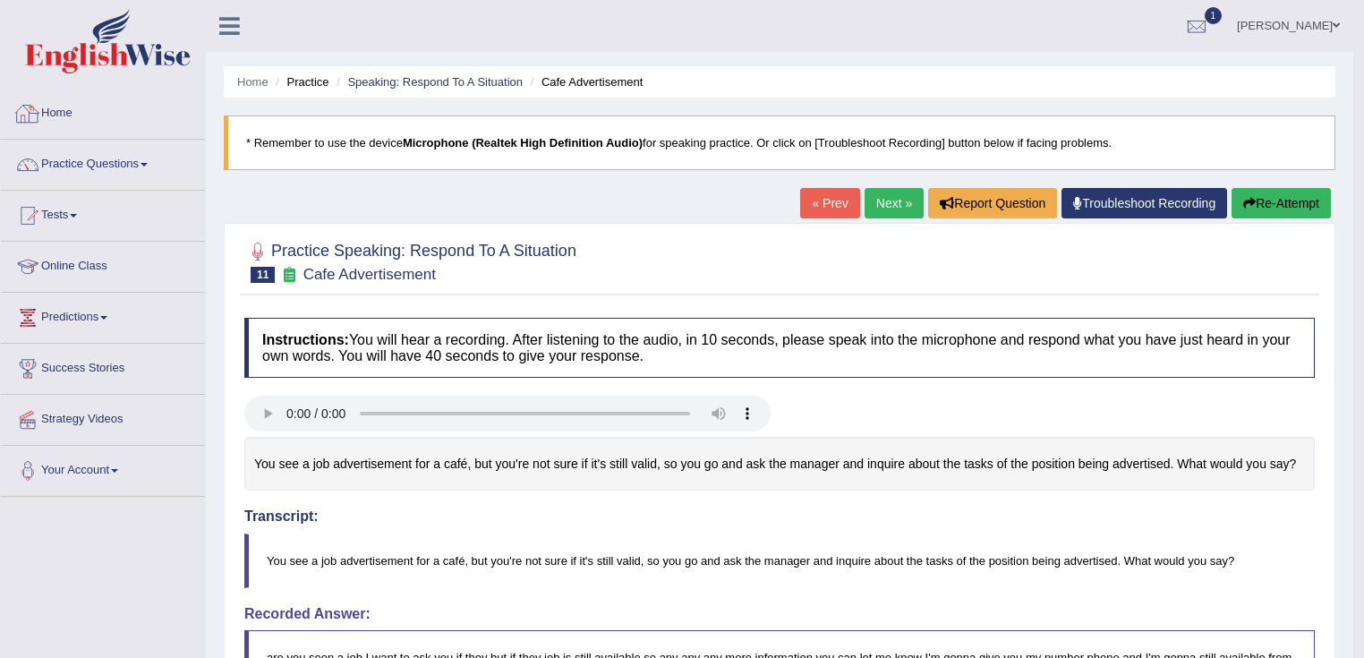
click at [16, 124] on div at bounding box center [27, 113] width 27 height 27
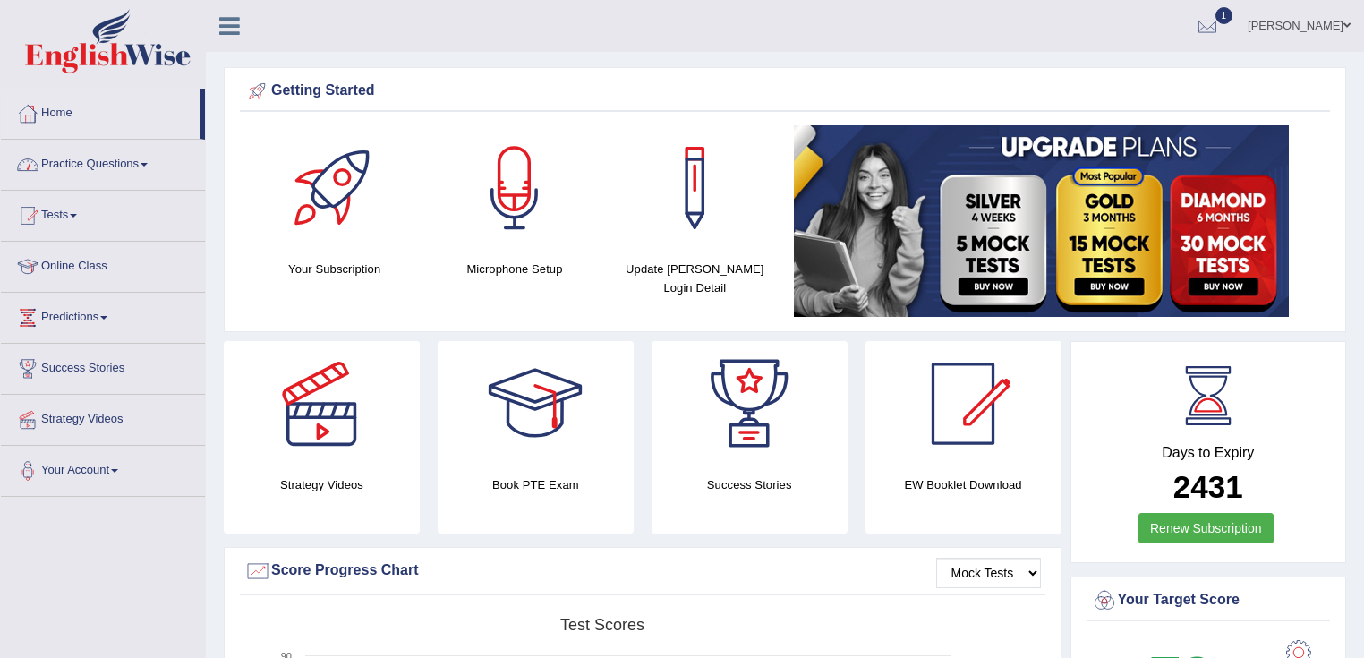
click at [104, 150] on link "Practice Questions" at bounding box center [103, 162] width 204 height 45
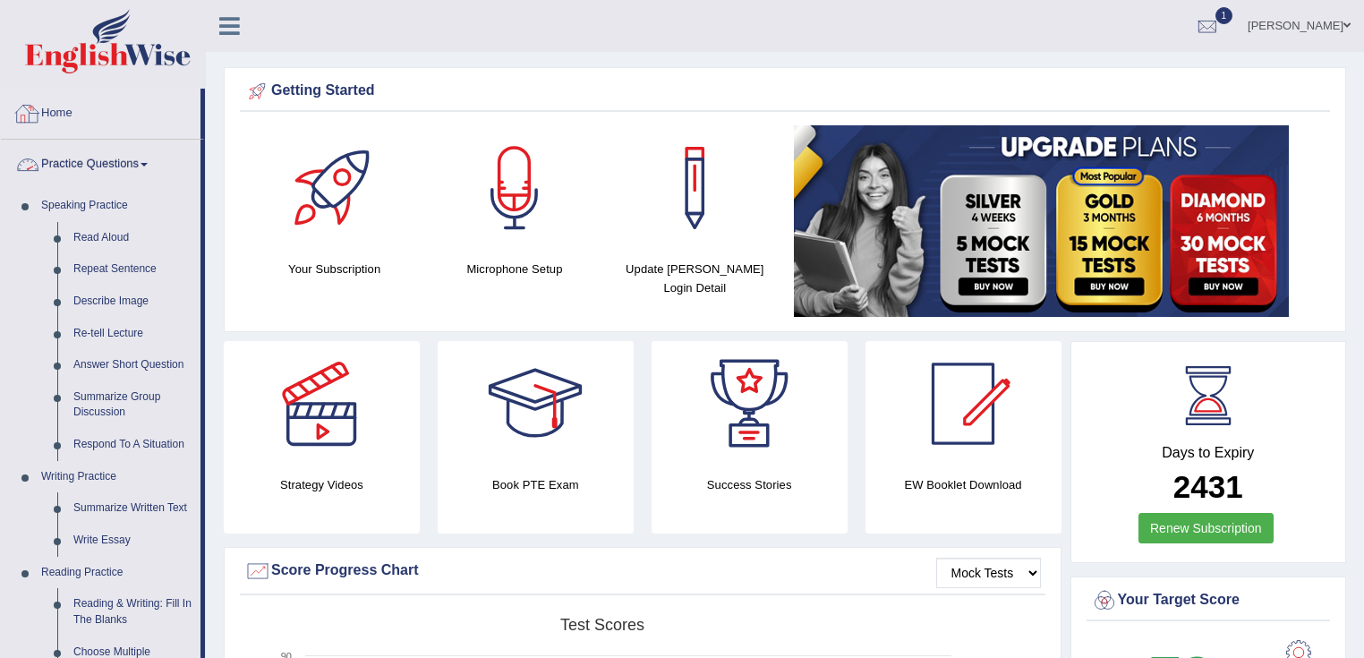
click at [111, 158] on link "Practice Questions" at bounding box center [101, 162] width 200 height 45
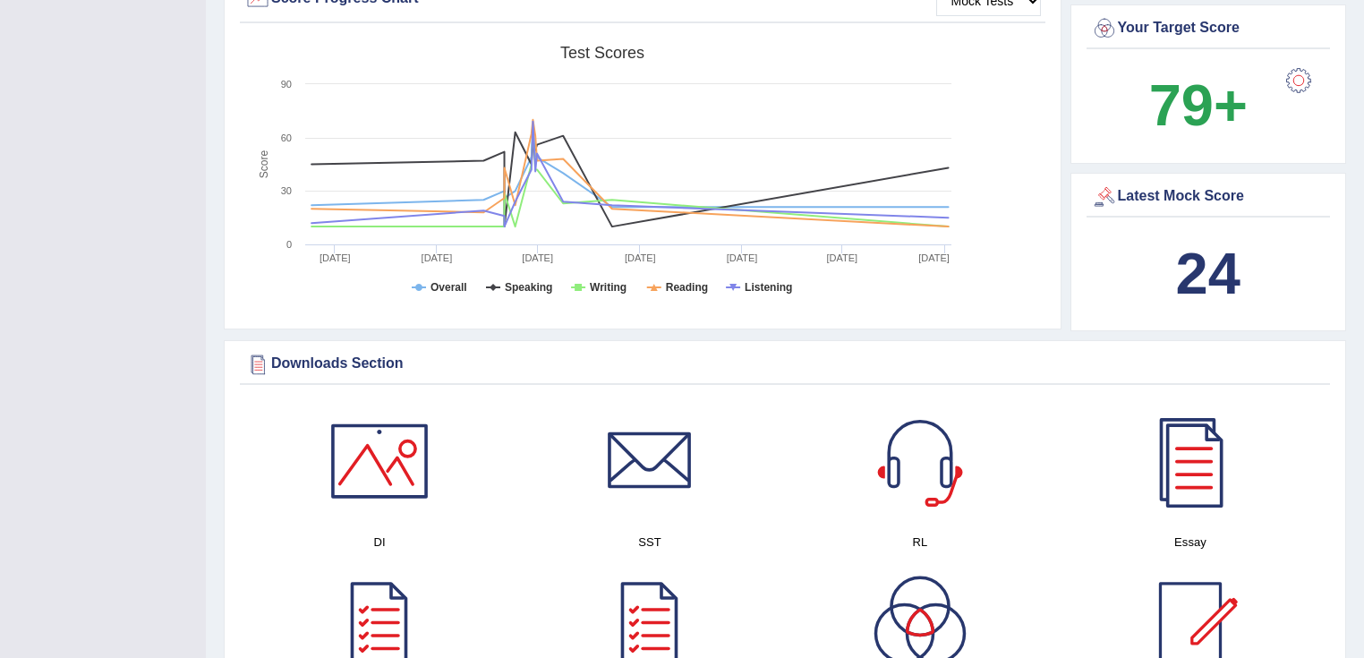
scroll to position [716, 0]
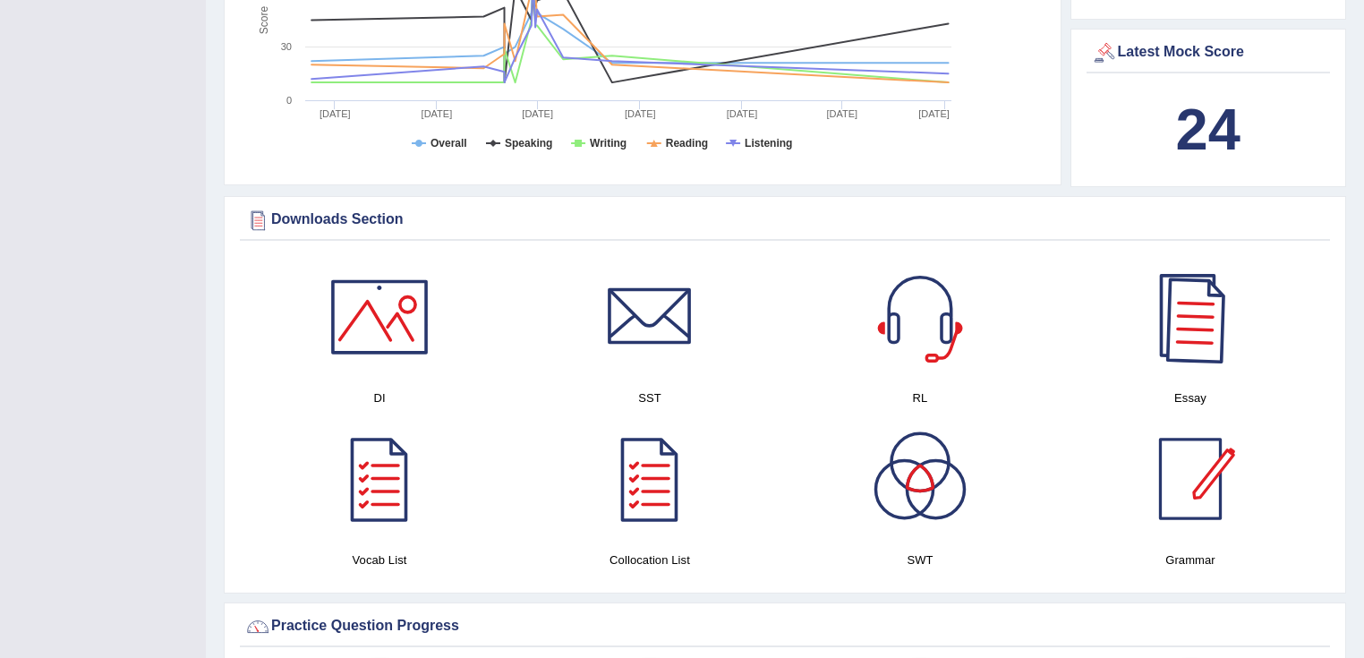
click at [1184, 329] on div at bounding box center [1190, 316] width 125 height 125
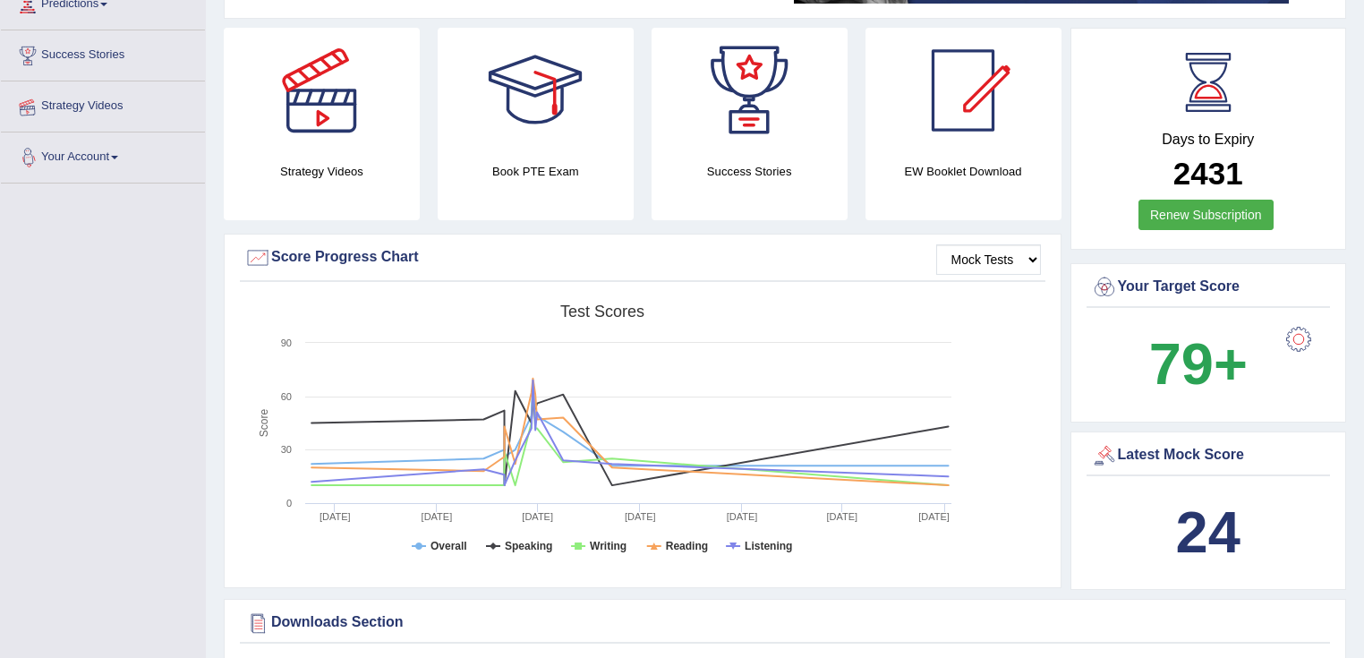
scroll to position [72, 0]
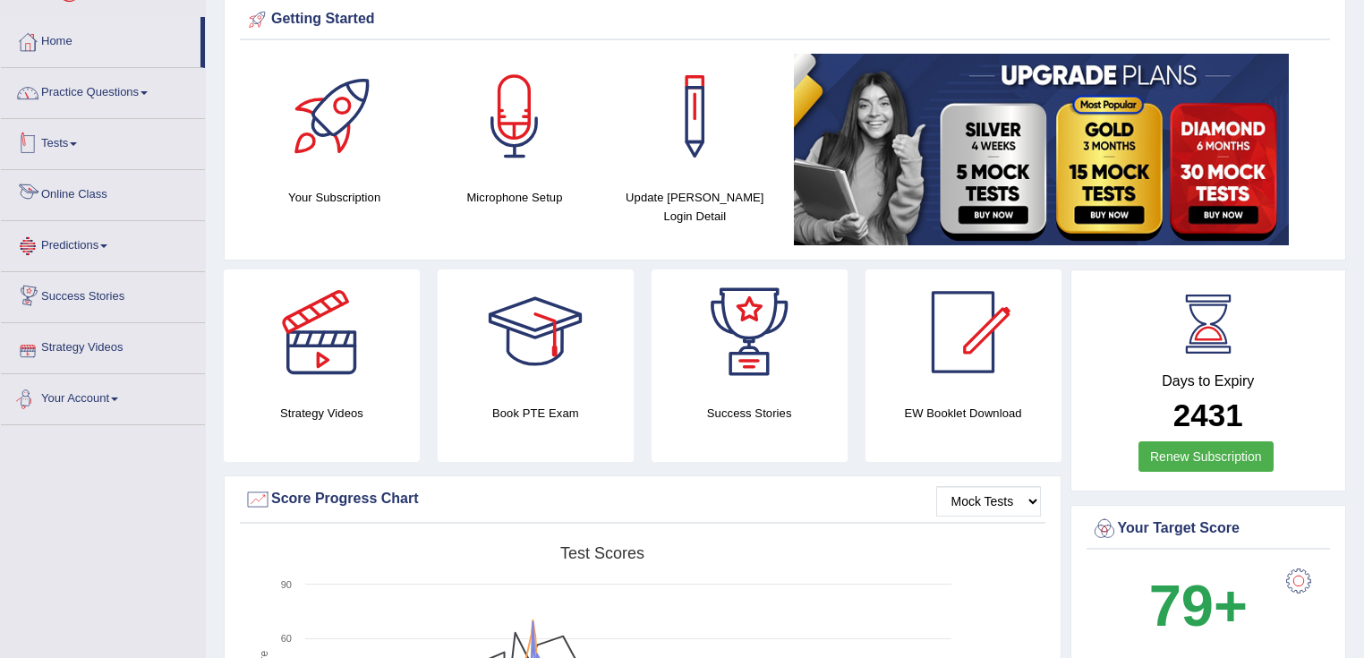
click at [120, 97] on link "Practice Questions" at bounding box center [103, 90] width 204 height 45
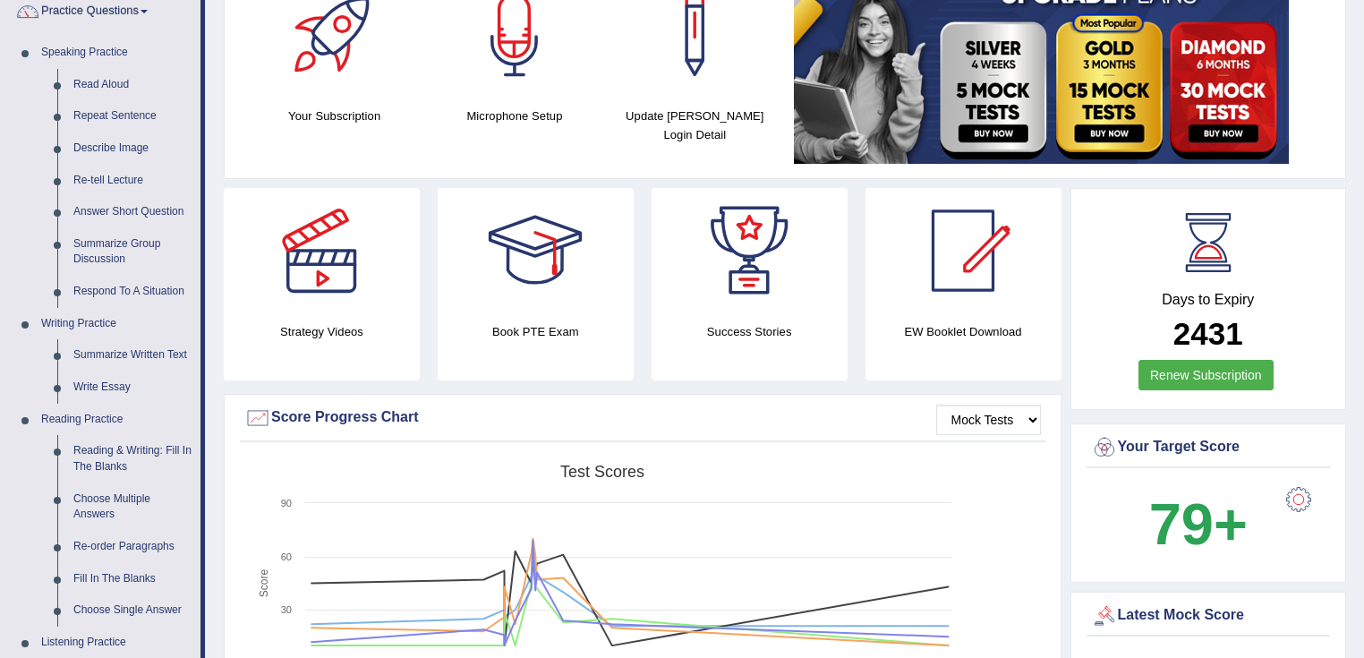
scroll to position [358, 0]
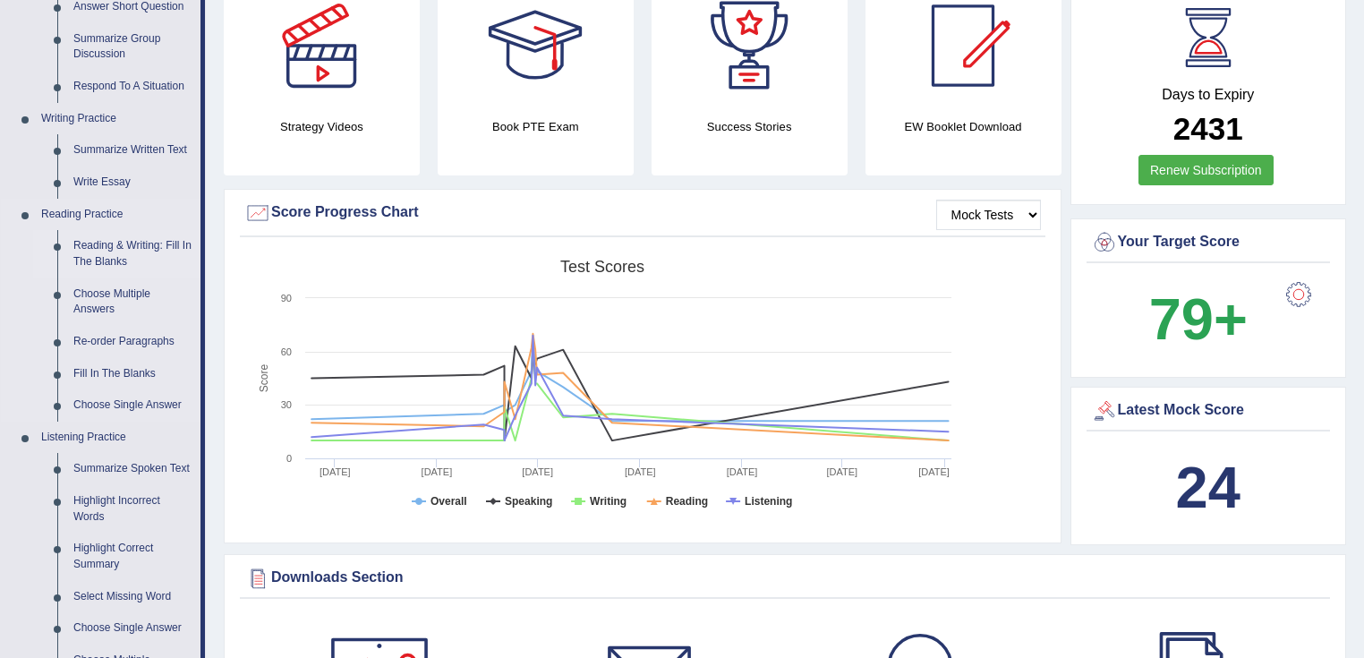
click at [98, 249] on link "Reading & Writing: Fill In The Blanks" at bounding box center [132, 253] width 135 height 47
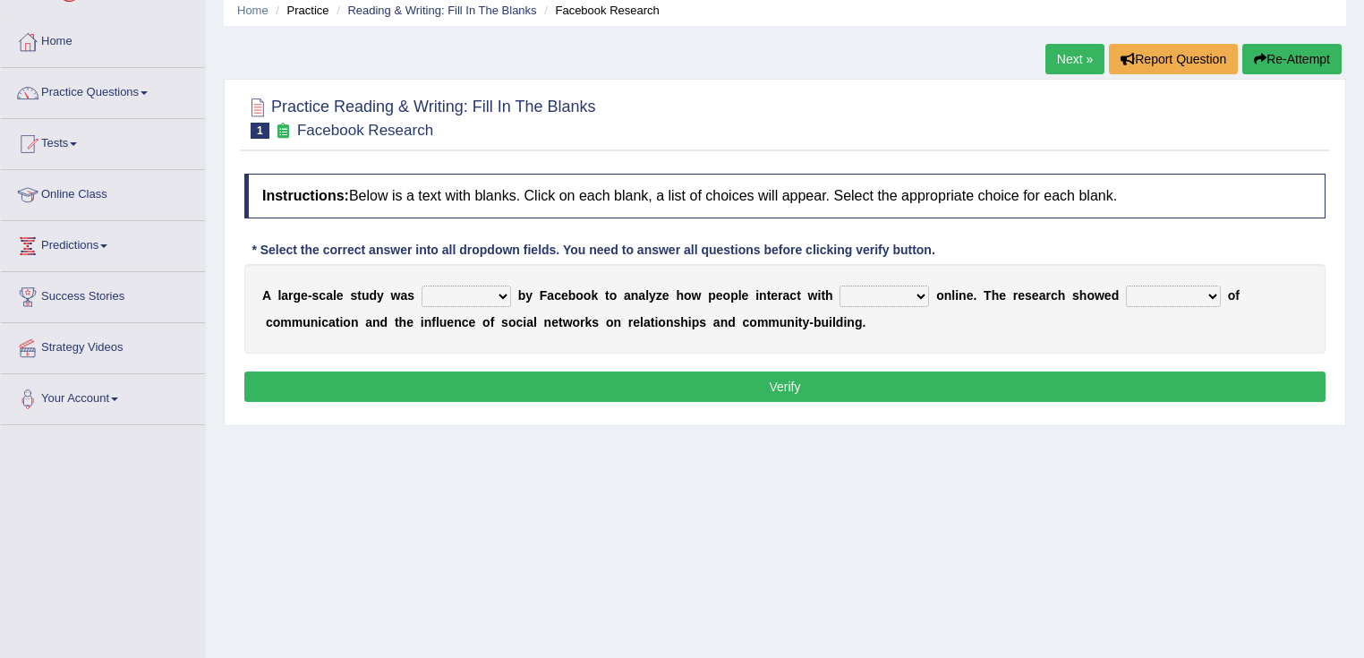
click at [498, 299] on select "surveyed had asked made" at bounding box center [467, 296] width 90 height 21
select select "had"
click at [422, 286] on select "surveyed had asked made" at bounding box center [467, 296] width 90 height 21
click at [885, 286] on select "together all each other another" at bounding box center [885, 296] width 90 height 21
select select "all"
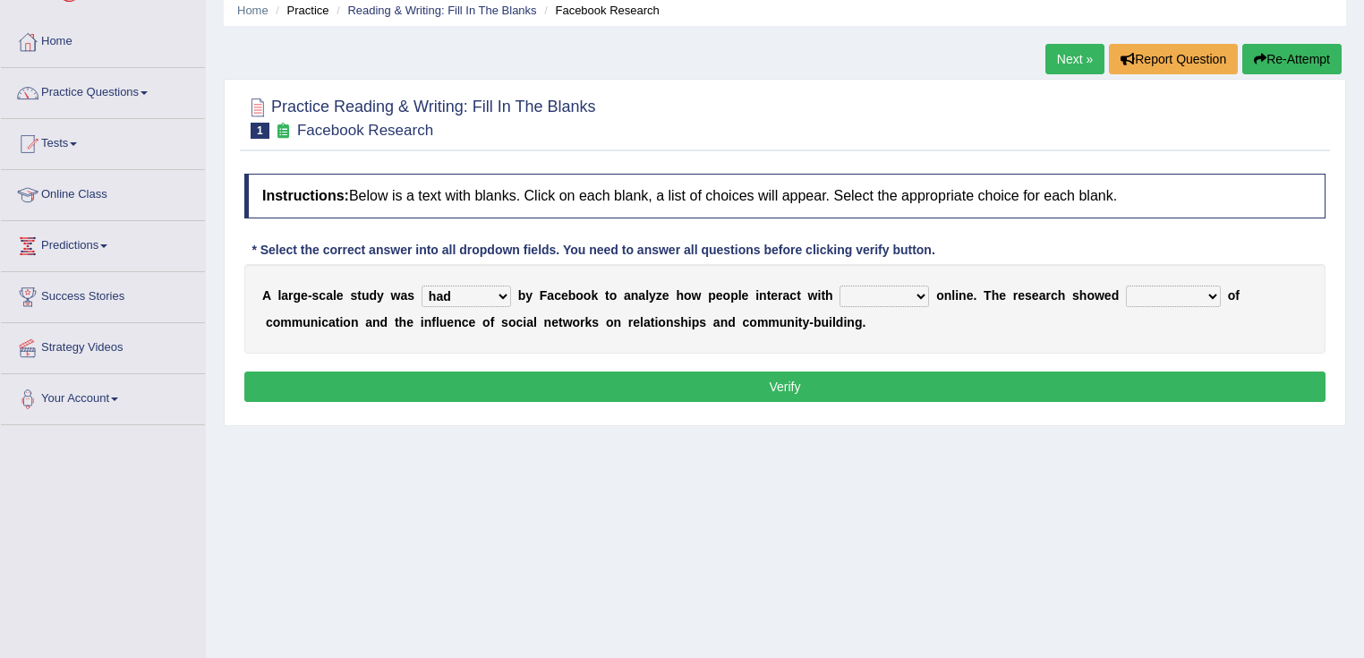
click at [840, 286] on select "together all each other another" at bounding box center [885, 296] width 90 height 21
click at [1178, 282] on div "A l a r g e - s c a l e s t u d y w a s surveyed had asked made b y F a c e b o…" at bounding box center [784, 309] width 1081 height 90
click at [1179, 290] on select "advantages standards fellowships patterns" at bounding box center [1173, 296] width 95 height 21
select select "standards"
click at [1126, 286] on select "advantages standards fellowships patterns" at bounding box center [1173, 296] width 95 height 21
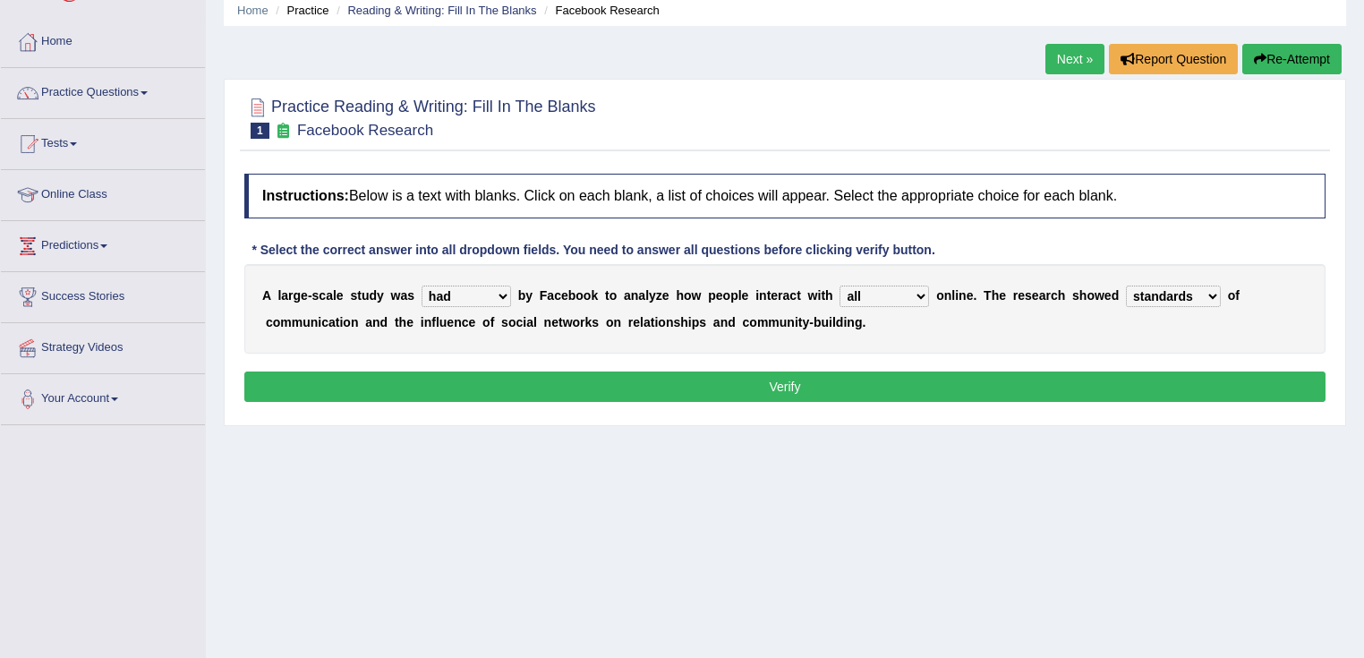
click at [1000, 384] on button "Verify" at bounding box center [784, 387] width 1081 height 30
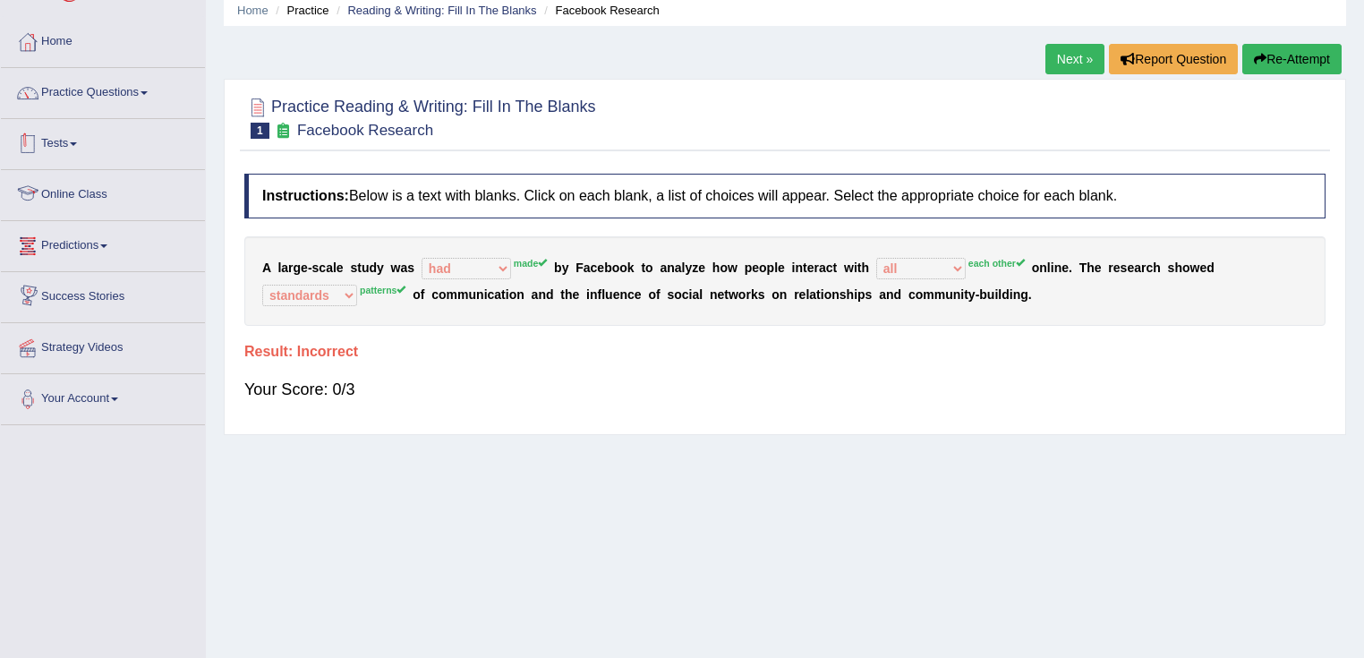
click at [136, 107] on link "Practice Questions" at bounding box center [103, 90] width 204 height 45
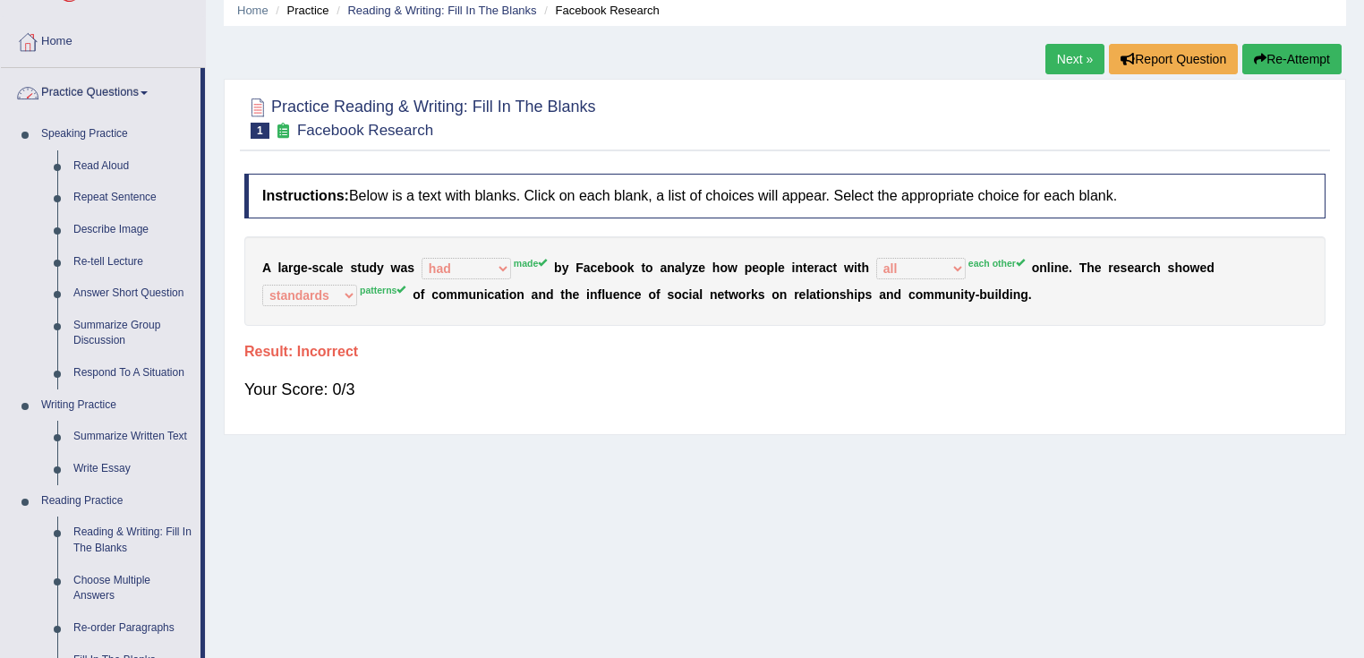
click at [124, 90] on link "Practice Questions" at bounding box center [101, 90] width 200 height 45
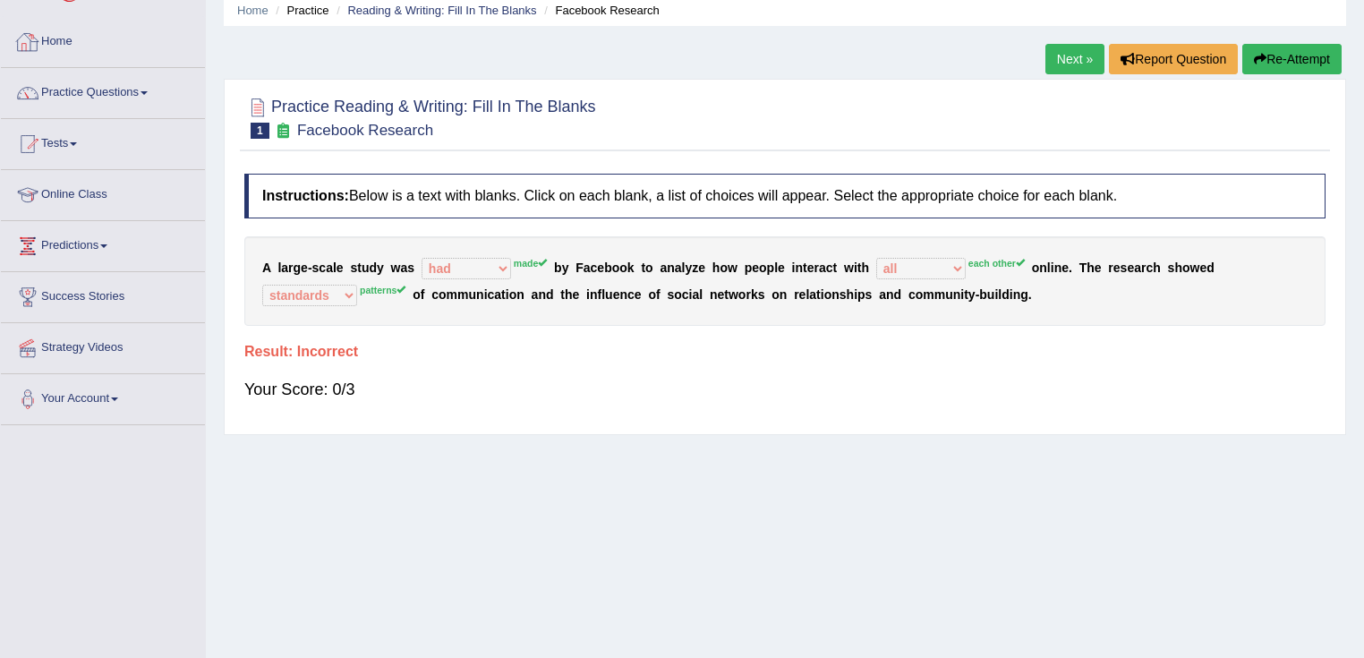
click at [70, 47] on link "Home" at bounding box center [103, 39] width 204 height 45
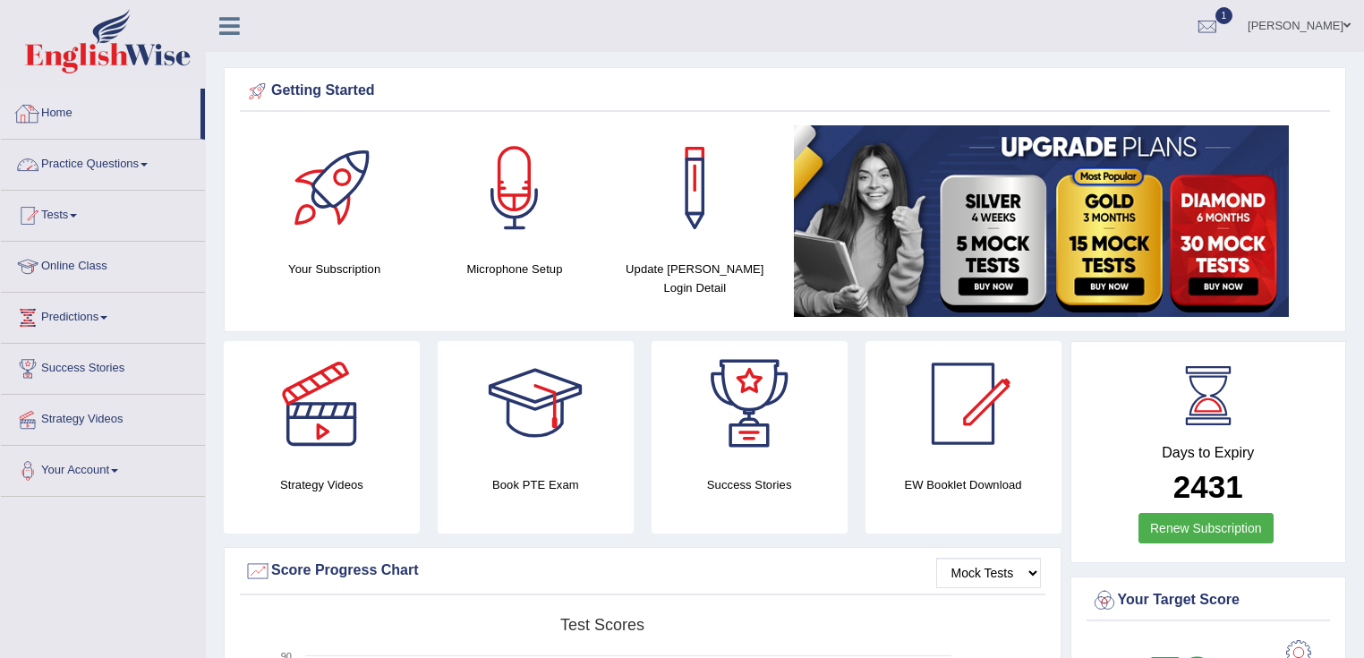
click at [122, 164] on link "Practice Questions" at bounding box center [103, 162] width 204 height 45
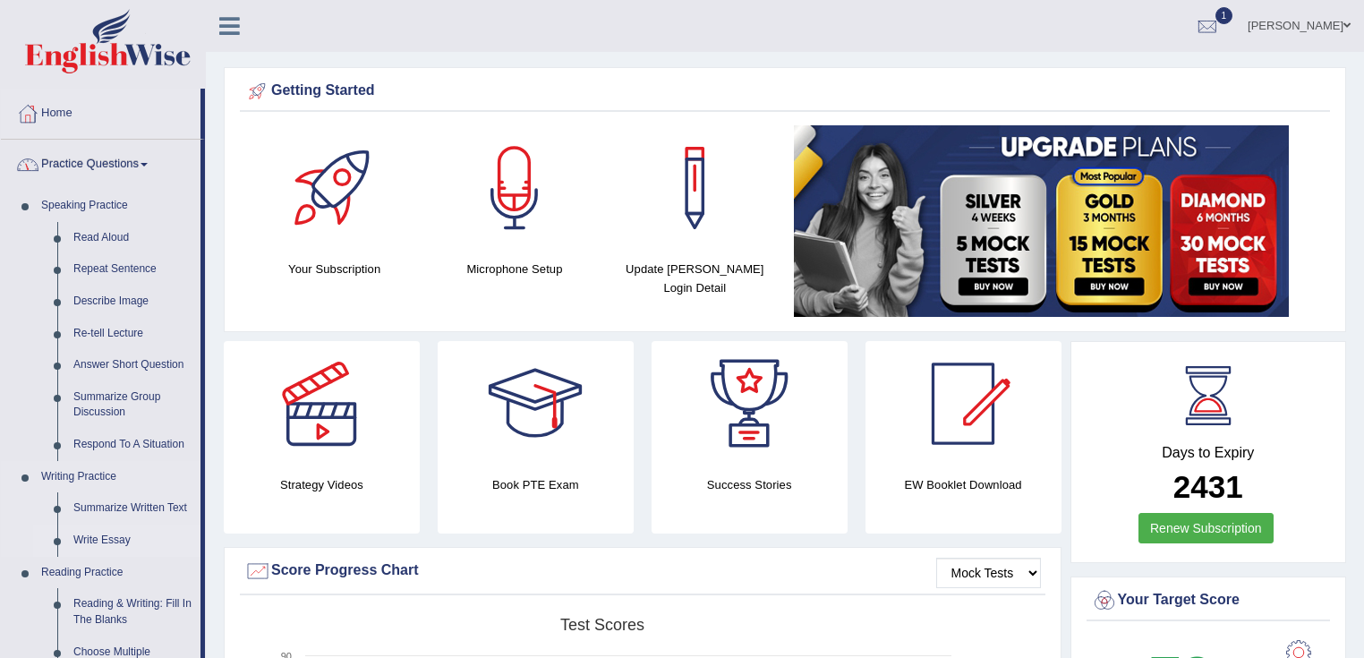
click at [107, 535] on link "Write Essay" at bounding box center [132, 541] width 135 height 32
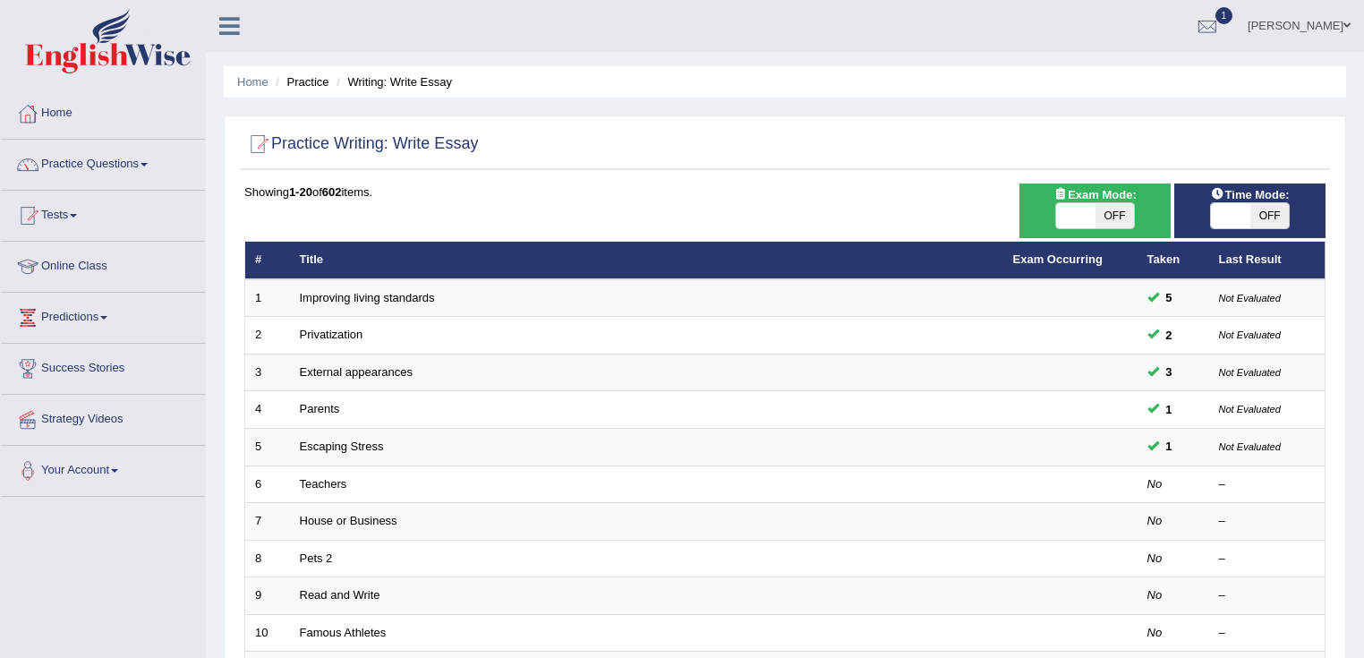
click at [1268, 226] on span "OFF" at bounding box center [1270, 215] width 39 height 25
checkbox input "true"
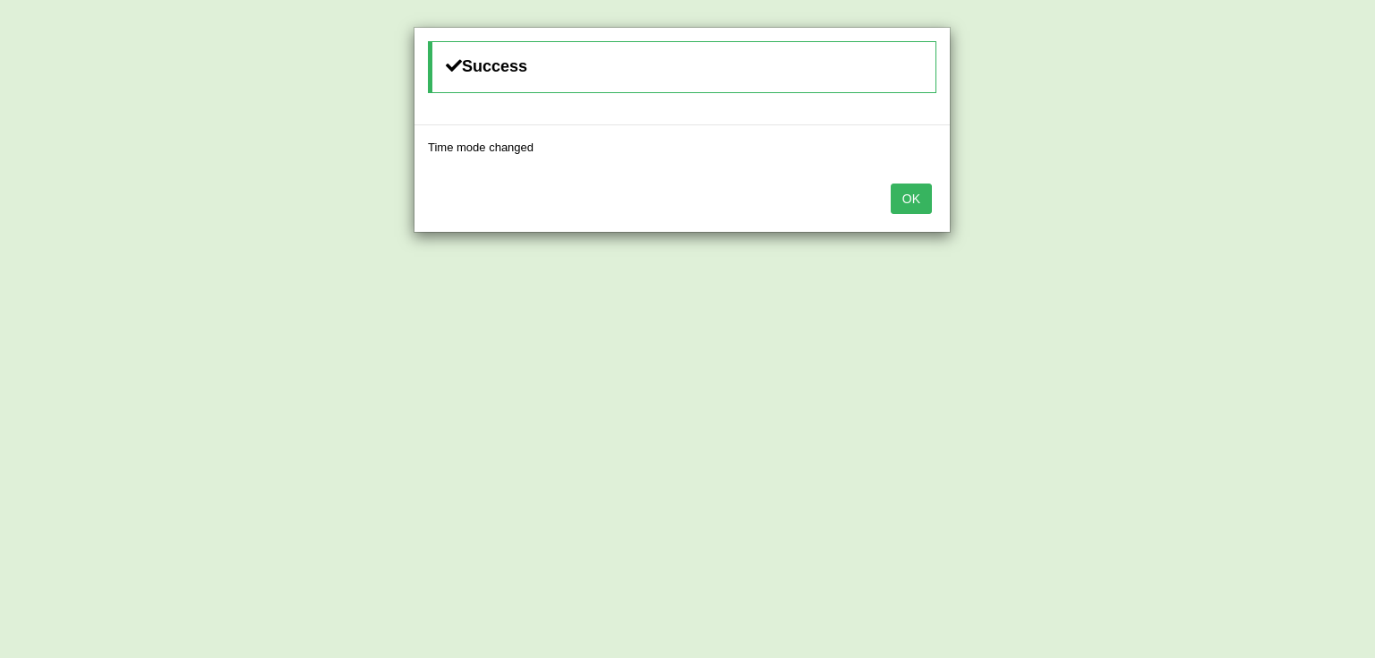
click at [921, 188] on button "OK" at bounding box center [911, 199] width 41 height 30
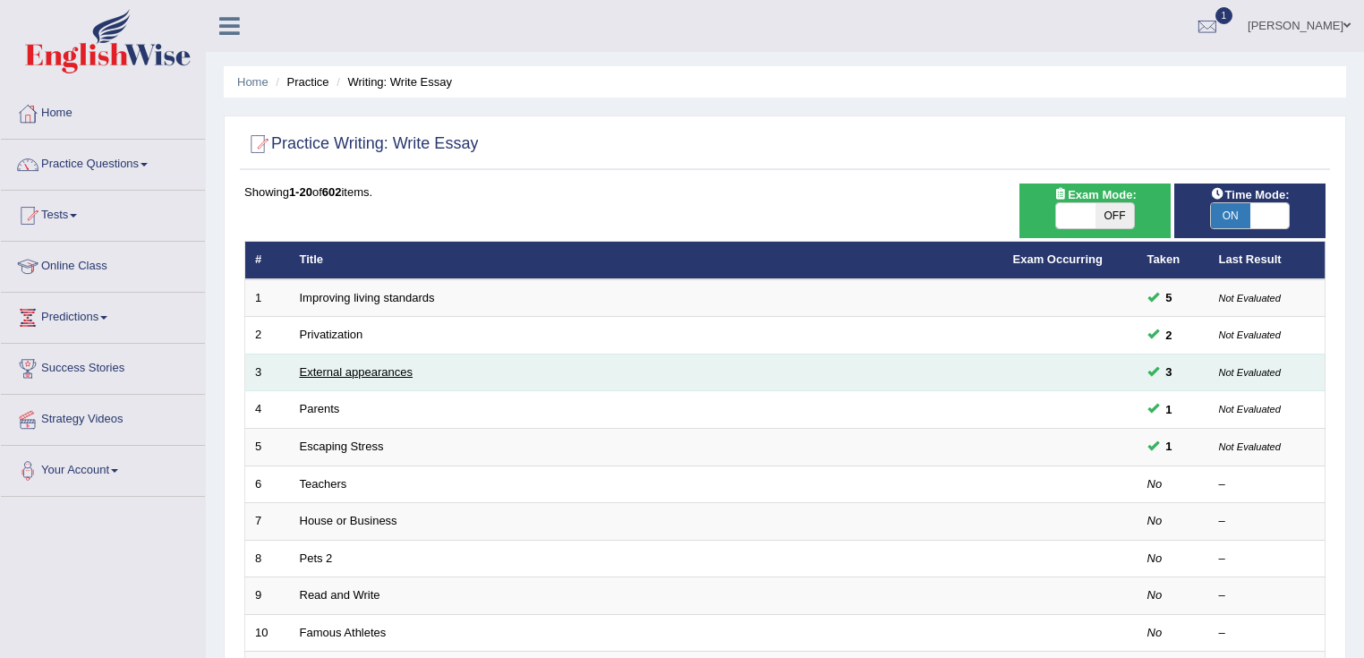
click at [300, 374] on link "External appearances" at bounding box center [356, 371] width 113 height 13
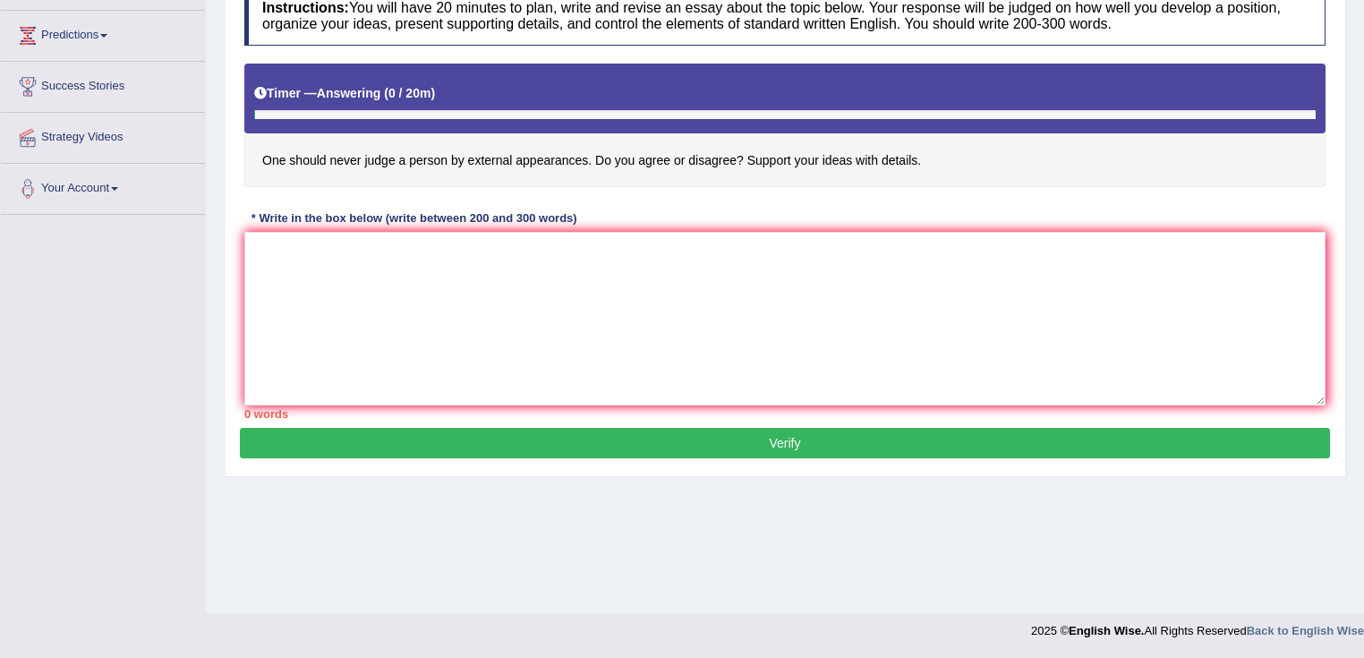
drag, startPoint x: 0, startPoint y: 0, endPoint x: 438, endPoint y: 389, distance: 585.3
click at [438, 389] on div "Instructions: You will have 20 minutes to plan, write and revise an essay about…" at bounding box center [785, 202] width 1090 height 451
click at [469, 344] on textarea "fr" at bounding box center [784, 319] width 1081 height 174
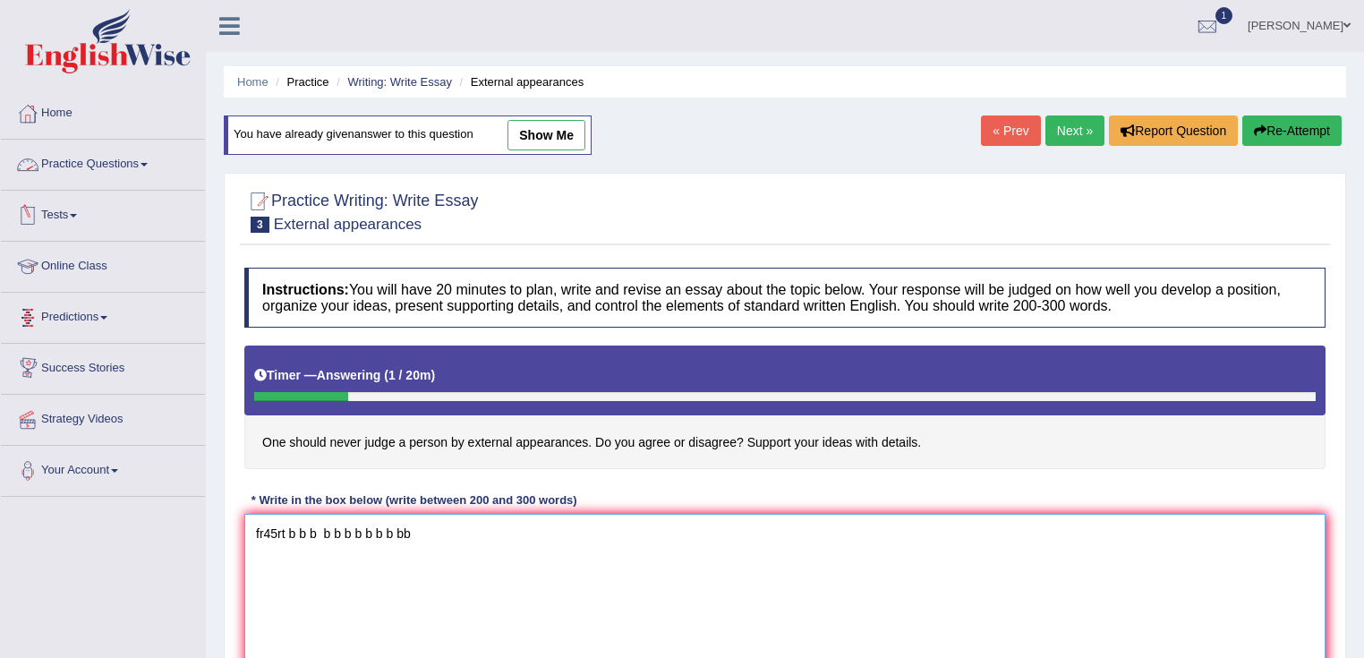
type textarea "fr45rt b b b b b b b b b b bb"
click at [46, 215] on link "Tests" at bounding box center [103, 213] width 204 height 45
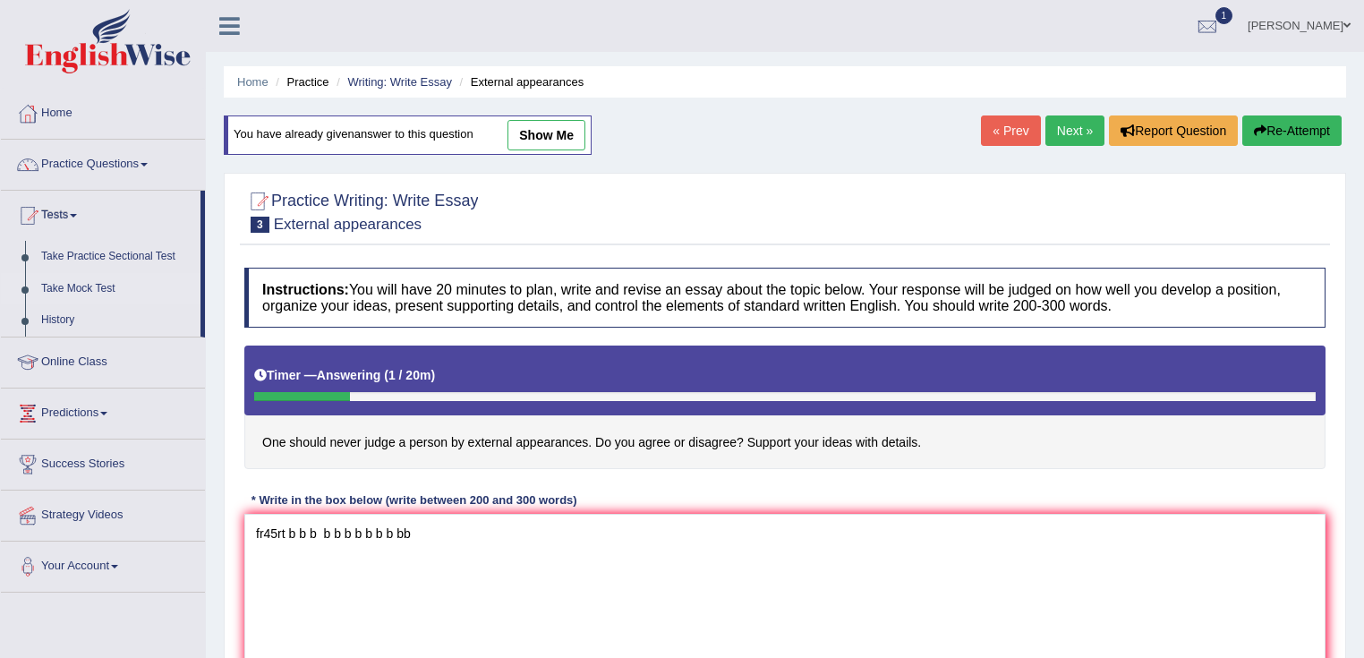
click at [89, 282] on link "Take Mock Test" at bounding box center [116, 289] width 167 height 32
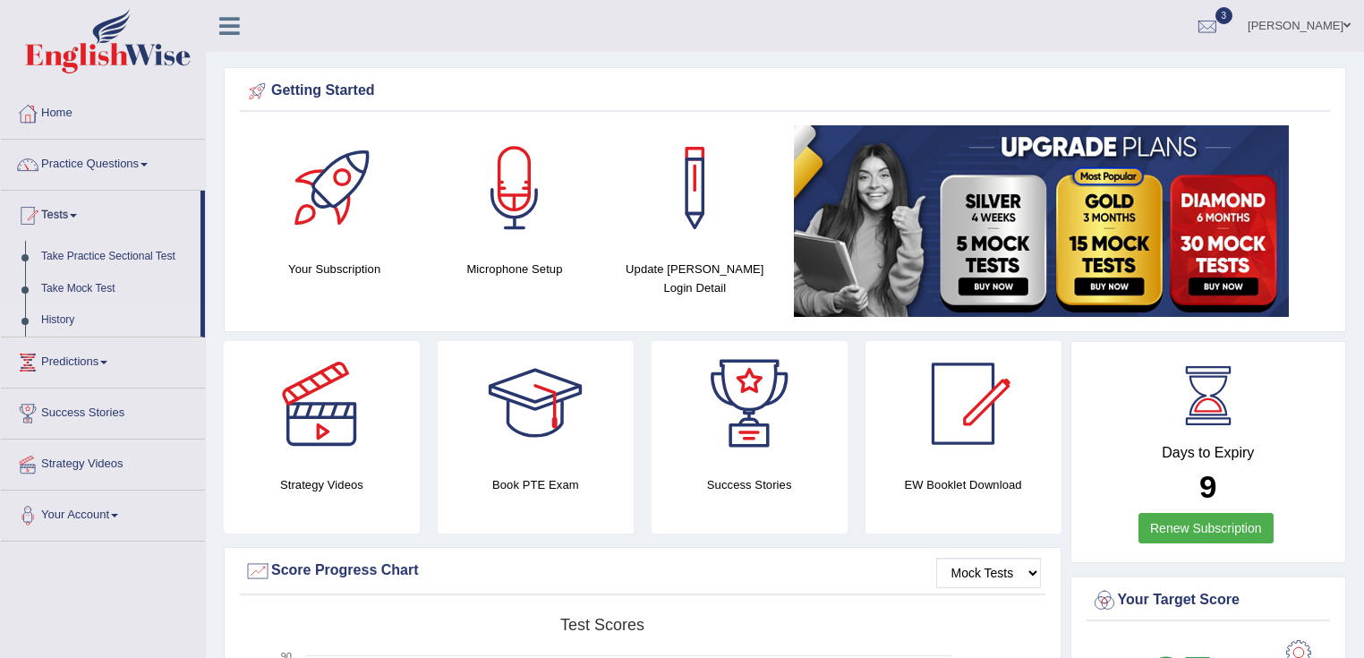
click at [57, 325] on link "History" at bounding box center [116, 320] width 167 height 32
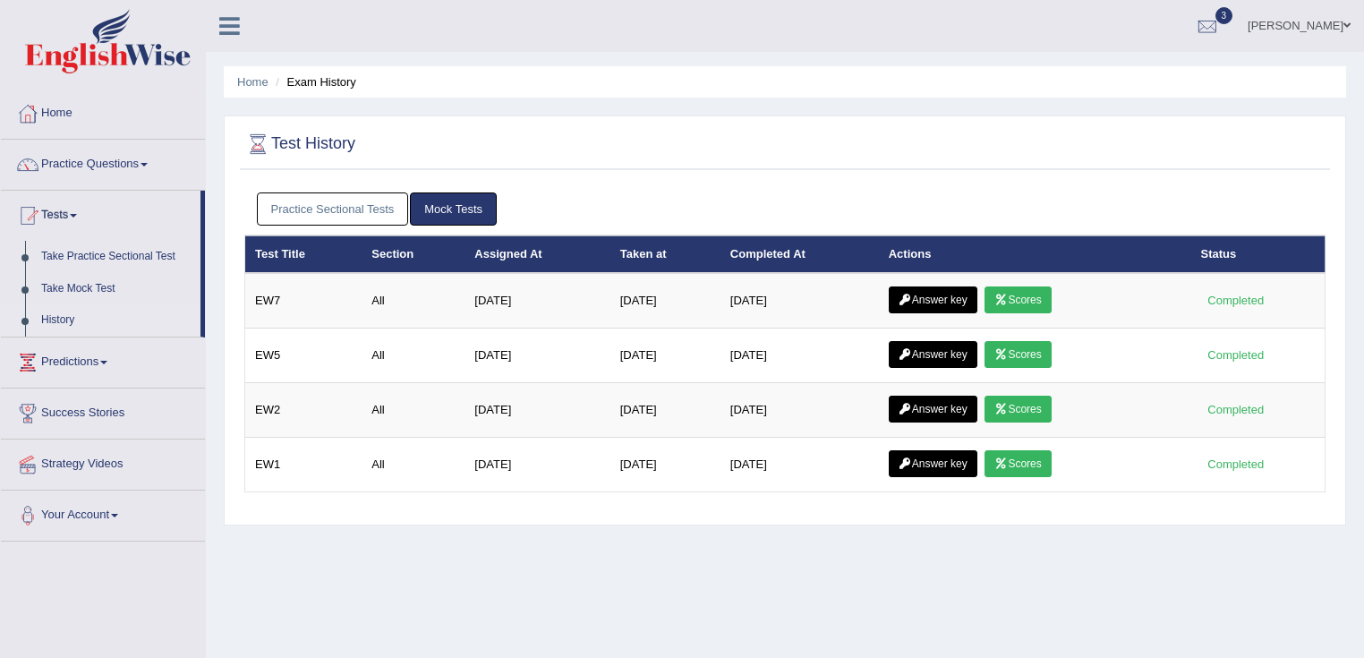
click at [1008, 300] on icon at bounding box center [1001, 300] width 13 height 11
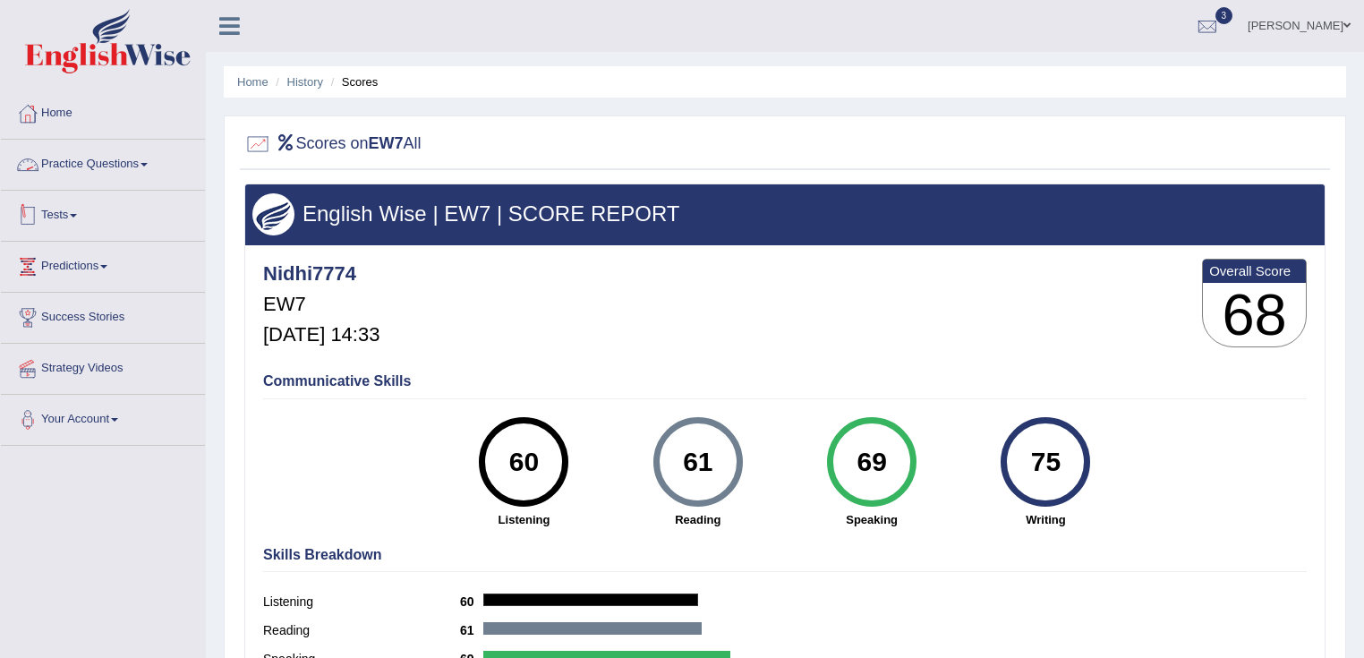
click at [81, 229] on link "Tests" at bounding box center [103, 213] width 204 height 45
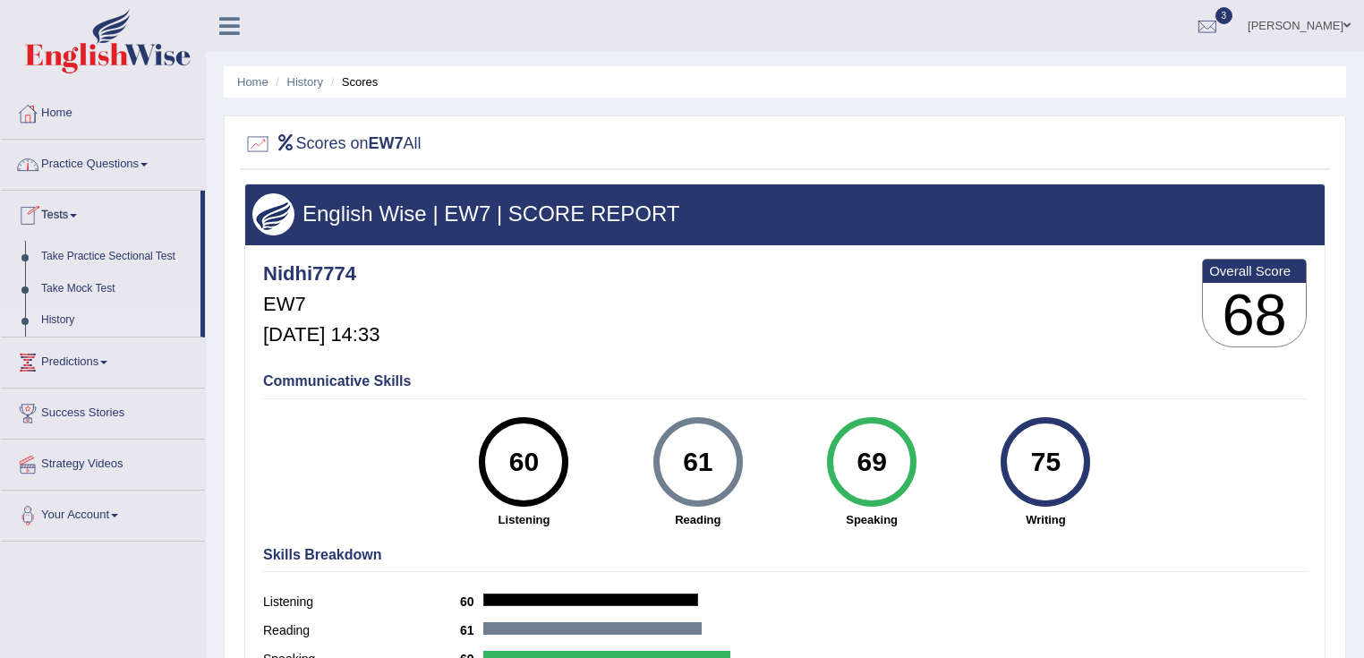
click at [55, 323] on link "History" at bounding box center [116, 320] width 167 height 32
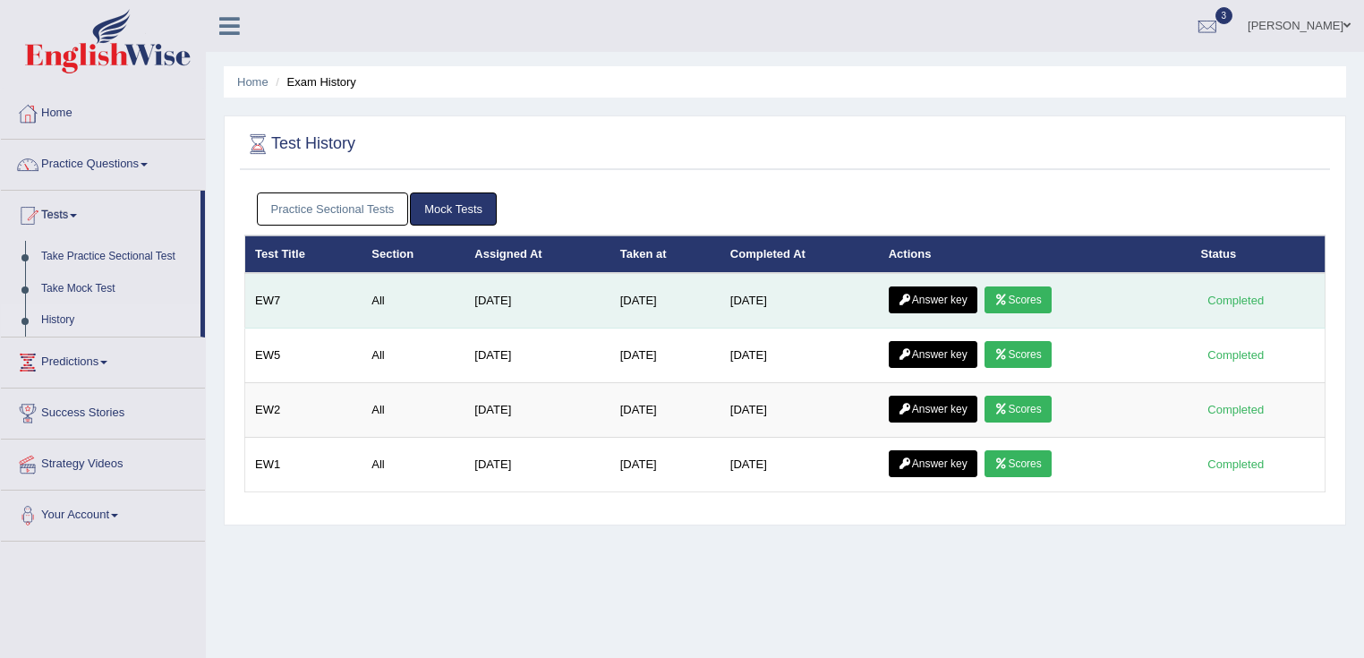
click at [1034, 297] on link "Scores" at bounding box center [1018, 299] width 66 height 27
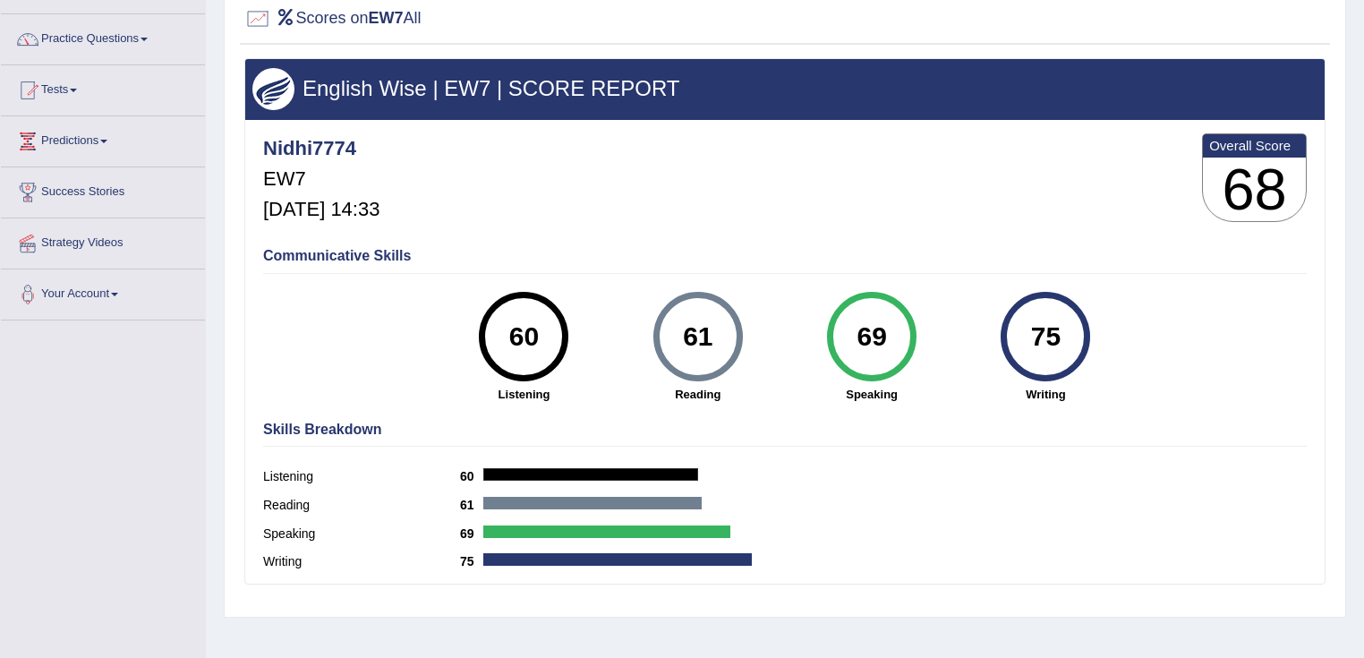
scroll to position [215, 0]
